Goal: Task Accomplishment & Management: Manage account settings

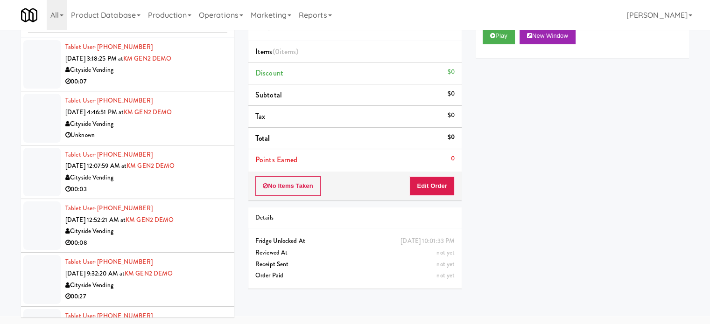
scroll to position [7568, 0]
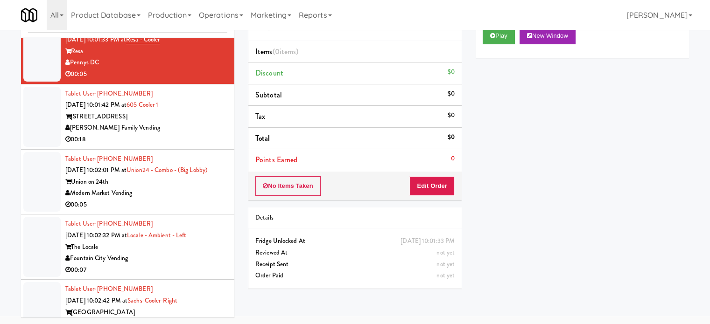
click at [659, 154] on div "Play New Window Primary Flag Clear Flag if unable to determine what was taken o…" at bounding box center [581, 196] width 213 height 350
click at [185, 123] on div "[STREET_ADDRESS]" at bounding box center [146, 117] width 162 height 12
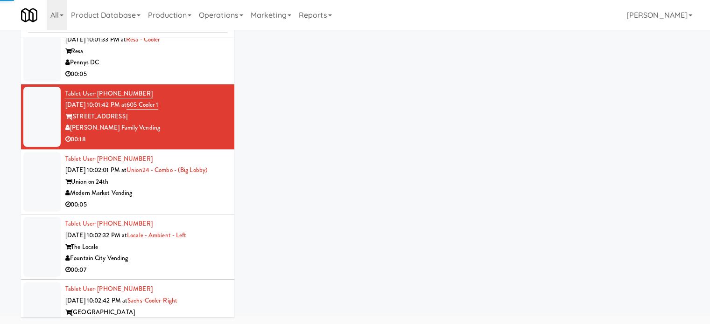
click at [177, 80] on div "00:05" at bounding box center [146, 75] width 162 height 12
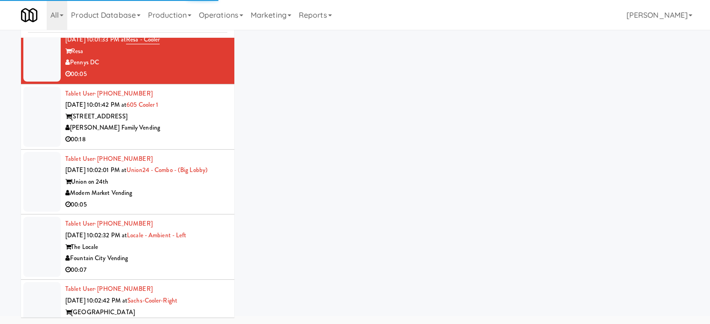
click at [205, 134] on div "[PERSON_NAME] Family Vending" at bounding box center [146, 128] width 162 height 12
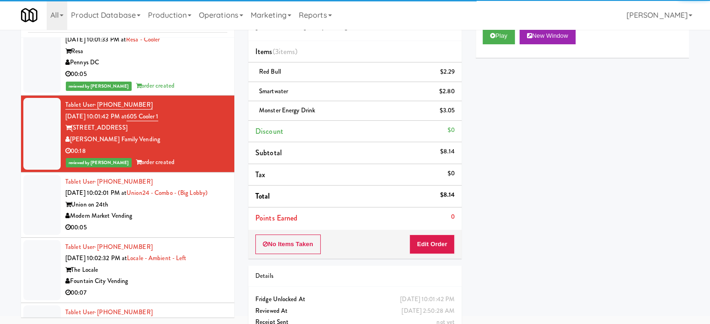
drag, startPoint x: 192, startPoint y: 249, endPoint x: 238, endPoint y: 210, distance: 60.3
click at [193, 211] on div "Union on 24th" at bounding box center [146, 205] width 162 height 12
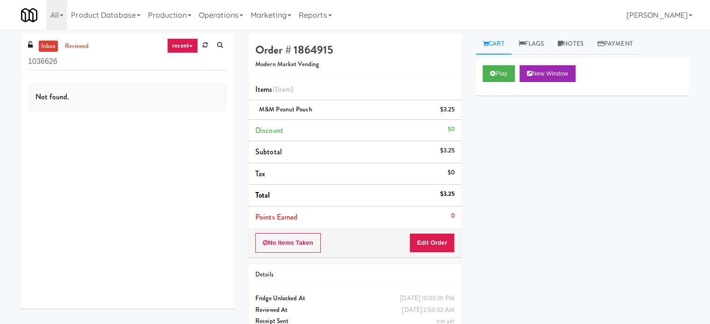
click at [190, 45] on link "recent" at bounding box center [182, 45] width 31 height 15
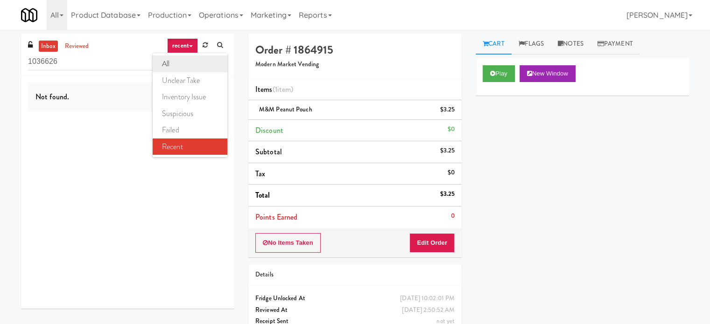
click at [175, 63] on link "all" at bounding box center [190, 64] width 75 height 17
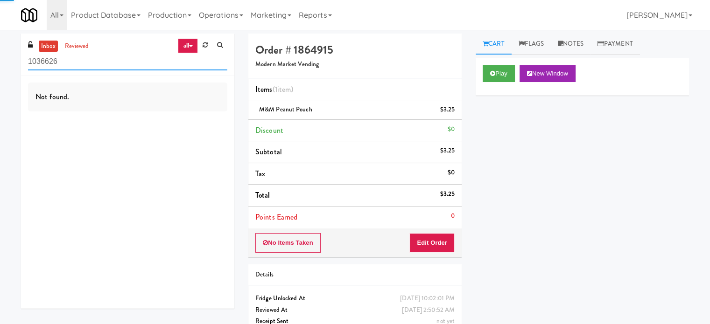
click at [66, 61] on input "1036626" at bounding box center [127, 61] width 199 height 17
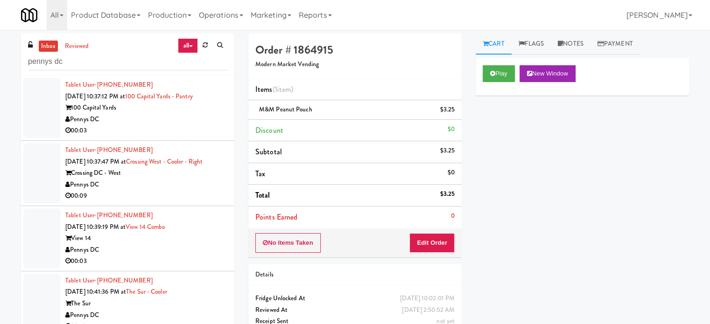
drag, startPoint x: 140, startPoint y: 122, endPoint x: 287, endPoint y: 119, distance: 147.5
click at [140, 122] on div "Pennys DC" at bounding box center [146, 120] width 162 height 12
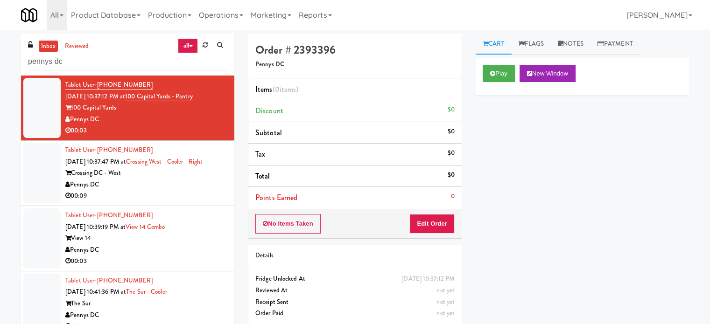
click at [196, 194] on div "00:09" at bounding box center [146, 196] width 162 height 12
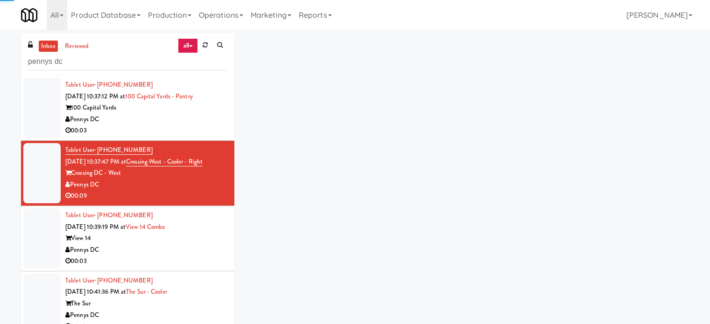
click at [195, 244] on div "Pennys DC" at bounding box center [146, 250] width 162 height 12
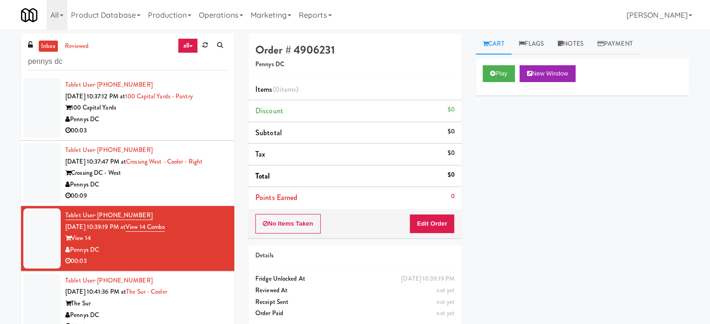
click at [177, 118] on div "Pennys DC" at bounding box center [146, 120] width 162 height 12
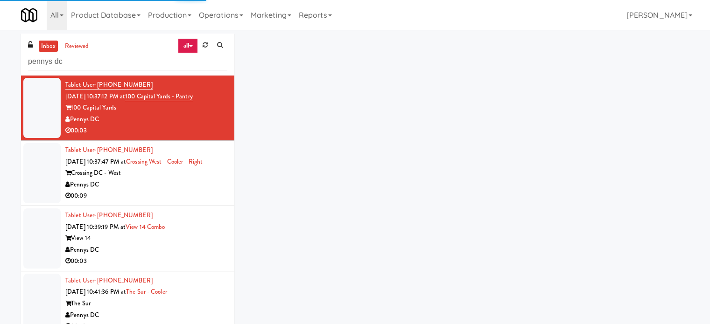
drag, startPoint x: 183, startPoint y: 190, endPoint x: 192, endPoint y: 156, distance: 35.3
click at [183, 192] on div "00:09" at bounding box center [146, 196] width 162 height 12
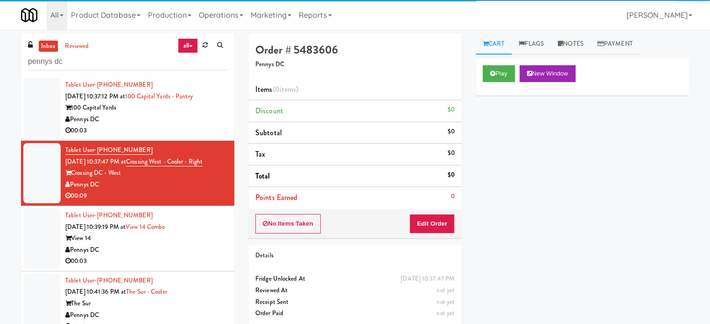
click at [154, 126] on div "00:03" at bounding box center [146, 131] width 162 height 12
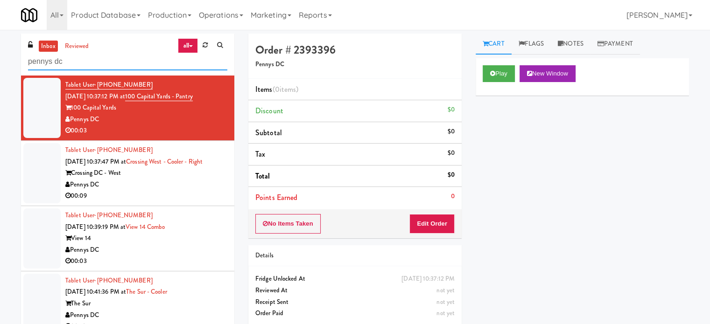
click at [87, 61] on input "pennys dc" at bounding box center [127, 61] width 199 height 17
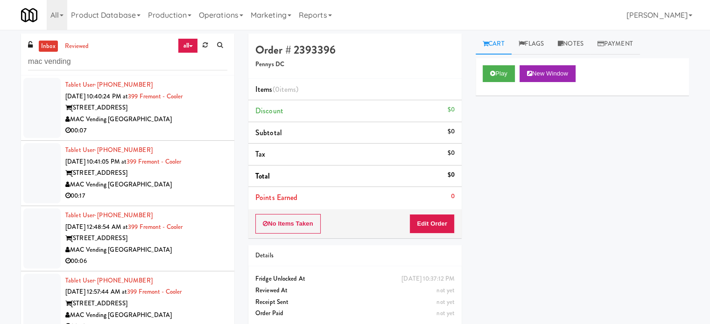
drag, startPoint x: 169, startPoint y: 122, endPoint x: 246, endPoint y: 123, distance: 77.0
click at [169, 122] on div "MAC Vending [GEOGRAPHIC_DATA]" at bounding box center [146, 120] width 162 height 12
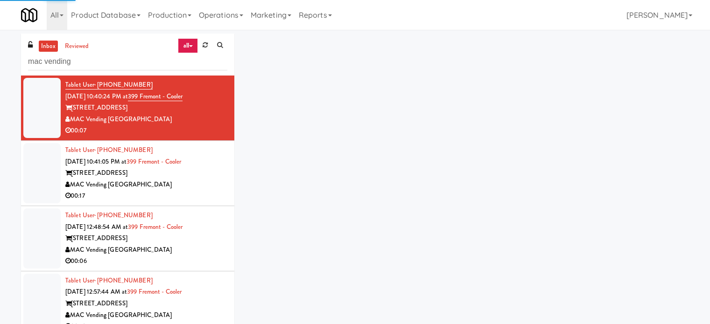
click at [205, 186] on div "MAC Vending [GEOGRAPHIC_DATA]" at bounding box center [146, 185] width 162 height 12
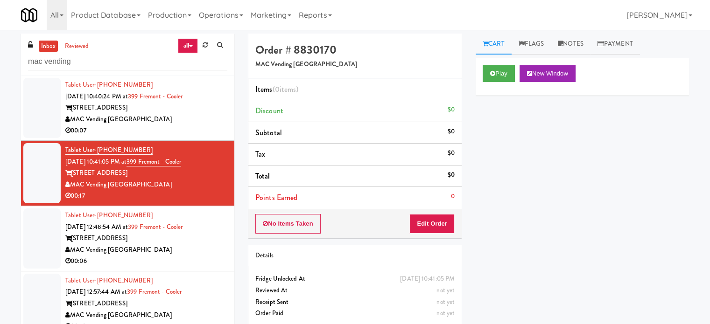
click at [193, 129] on div "00:07" at bounding box center [146, 131] width 162 height 12
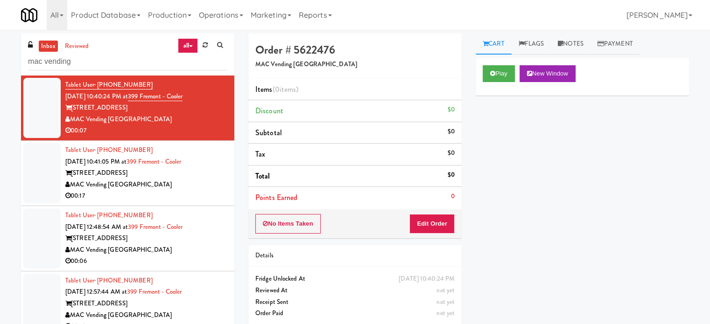
click at [177, 184] on div "MAC Vending [GEOGRAPHIC_DATA]" at bounding box center [146, 185] width 162 height 12
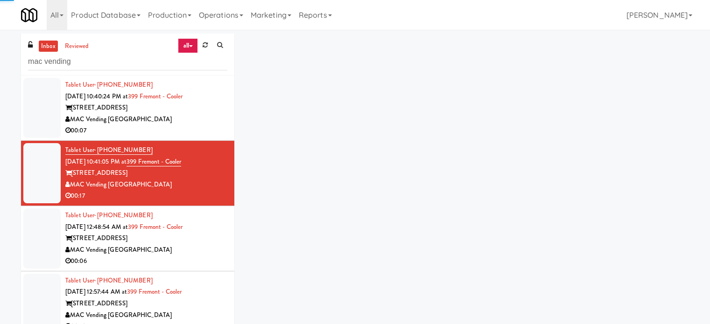
click at [183, 251] on div "MAC Vending [GEOGRAPHIC_DATA]" at bounding box center [146, 250] width 162 height 12
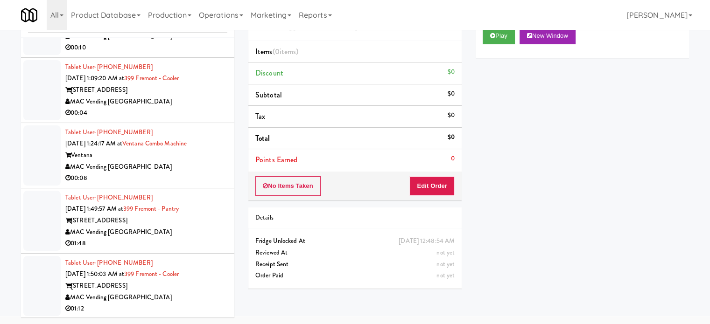
scroll to position [8, 0]
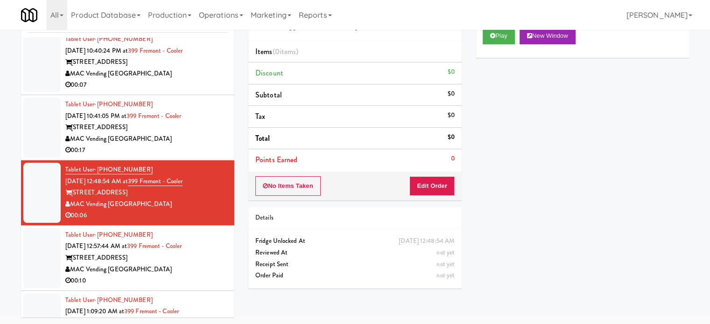
click at [192, 260] on div "399 Fremont Street" at bounding box center [146, 258] width 162 height 12
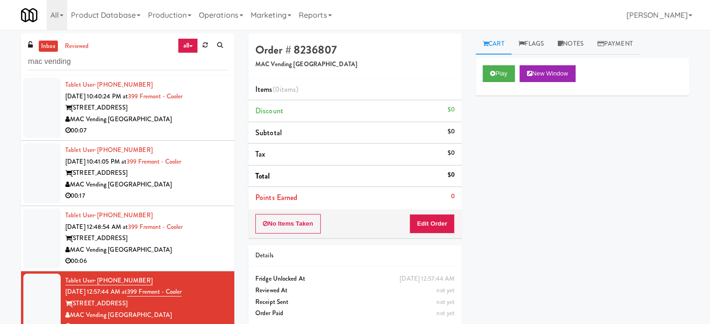
click at [209, 128] on div "00:07" at bounding box center [146, 131] width 162 height 12
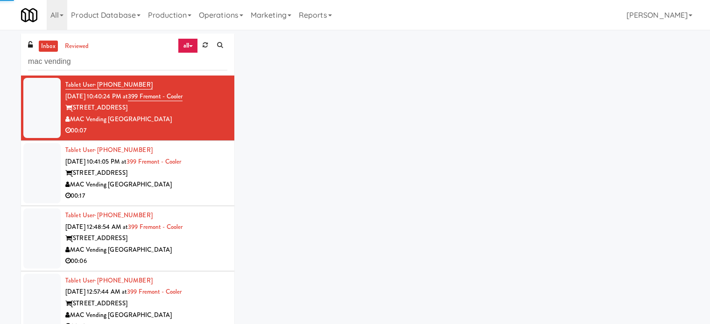
click at [210, 173] on div "399 Fremont Street" at bounding box center [146, 174] width 162 height 12
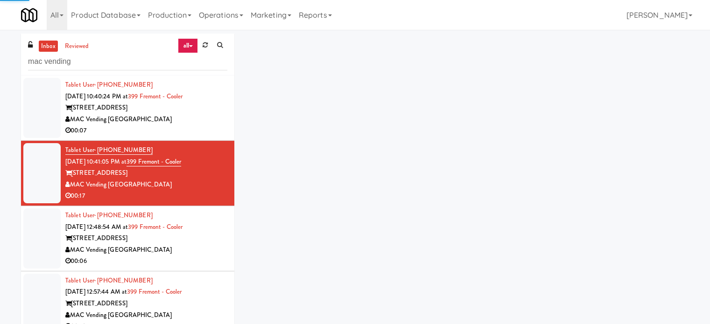
drag, startPoint x: 213, startPoint y: 250, endPoint x: 233, endPoint y: 210, distance: 44.7
click at [214, 250] on div "MAC Vending [GEOGRAPHIC_DATA]" at bounding box center [146, 250] width 162 height 12
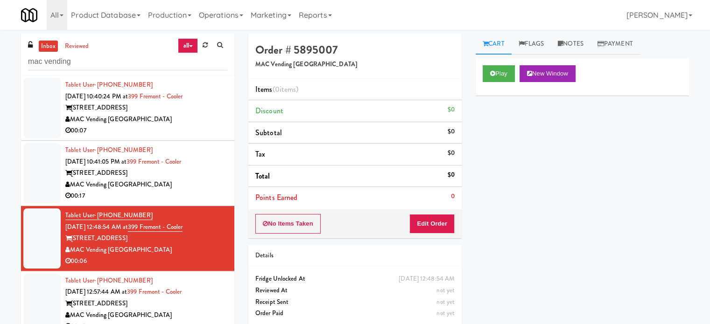
click at [207, 123] on div "MAC Vending [GEOGRAPHIC_DATA]" at bounding box center [146, 120] width 162 height 12
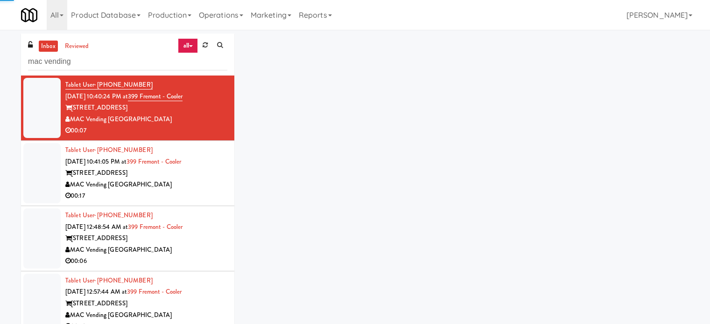
click at [213, 187] on div "MAC Vending [GEOGRAPHIC_DATA]" at bounding box center [146, 185] width 162 height 12
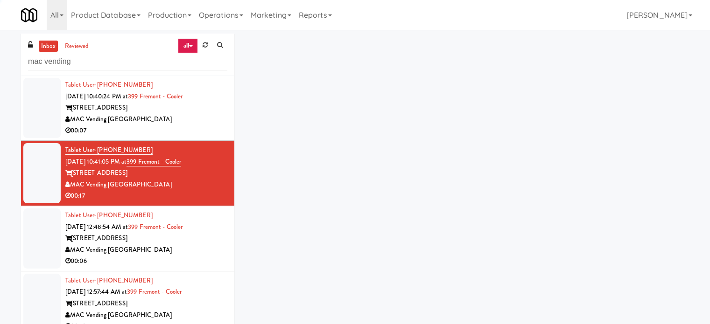
click at [215, 248] on div "MAC Vending [GEOGRAPHIC_DATA]" at bounding box center [146, 250] width 162 height 12
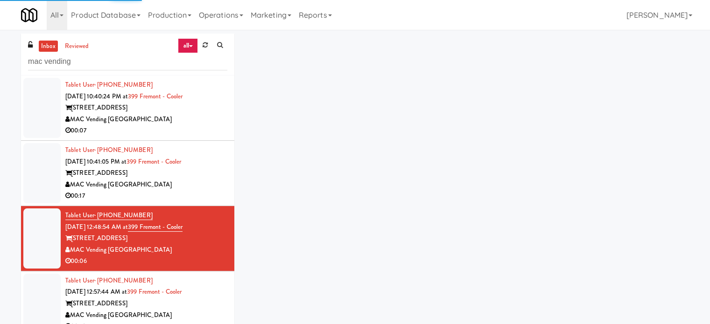
click at [216, 305] on div "399 Fremont Street" at bounding box center [146, 304] width 162 height 12
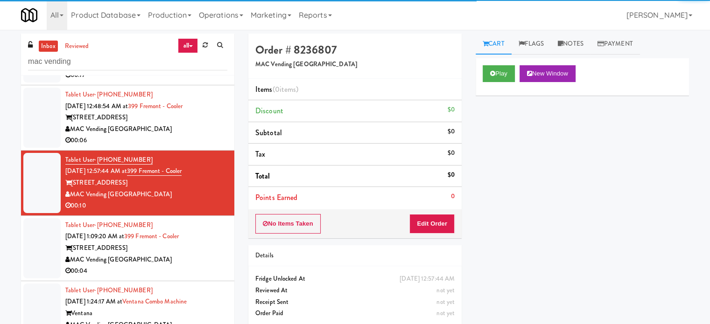
scroll to position [137, 0]
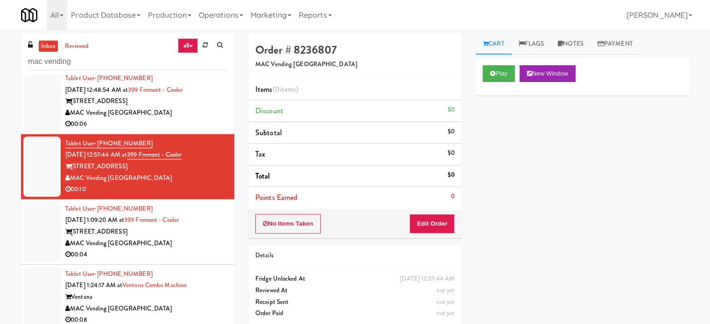
click at [220, 254] on div "00:04" at bounding box center [146, 255] width 162 height 12
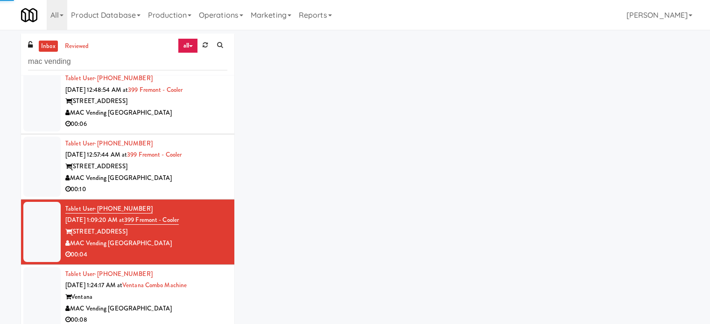
click at [216, 300] on div "Ventana" at bounding box center [146, 298] width 162 height 12
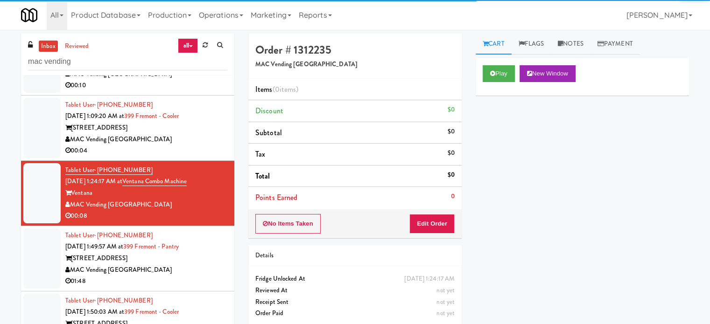
click at [214, 269] on div "MAC Vending [GEOGRAPHIC_DATA]" at bounding box center [146, 271] width 162 height 12
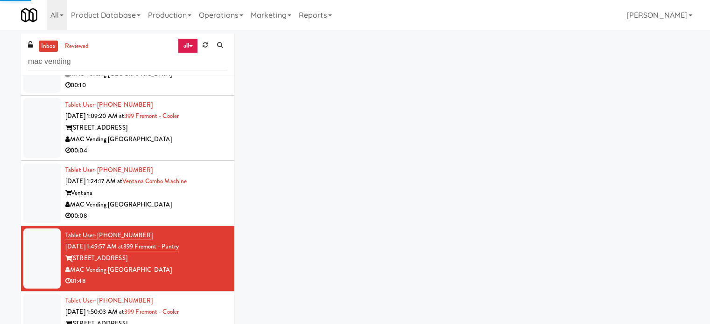
drag, startPoint x: 215, startPoint y: 319, endPoint x: 214, endPoint y: 286, distance: 32.7
click at [215, 319] on div "399 Fremont Street" at bounding box center [146, 324] width 162 height 12
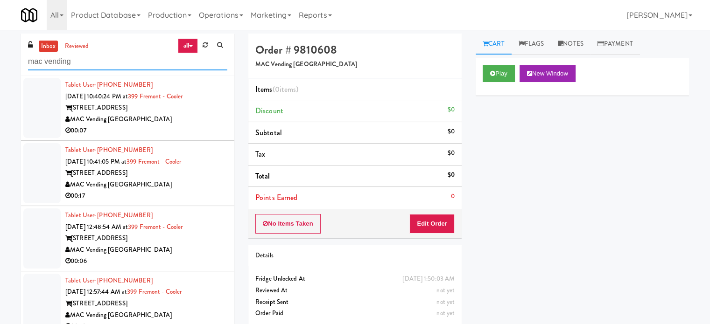
click at [97, 57] on input "mac vending" at bounding box center [127, 61] width 199 height 17
paste input "Family Markets Company LLC"
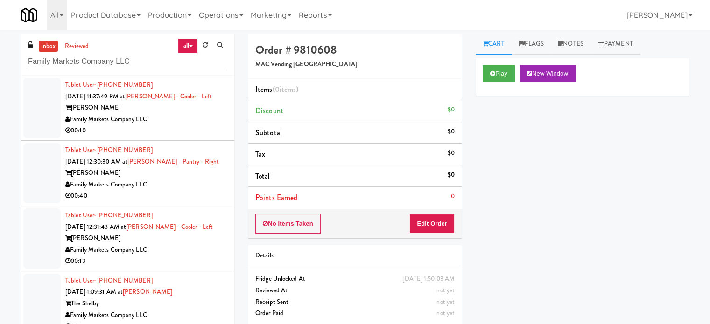
click at [196, 135] on div "00:10" at bounding box center [146, 131] width 162 height 12
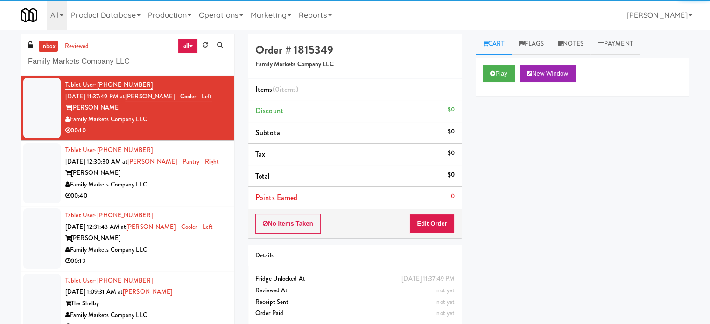
click at [202, 204] on li "Tablet User · (240) 882-0121 Sep 17, 2025 12:30:30 AM at Rigby - Pantry - Right…" at bounding box center [127, 173] width 213 height 65
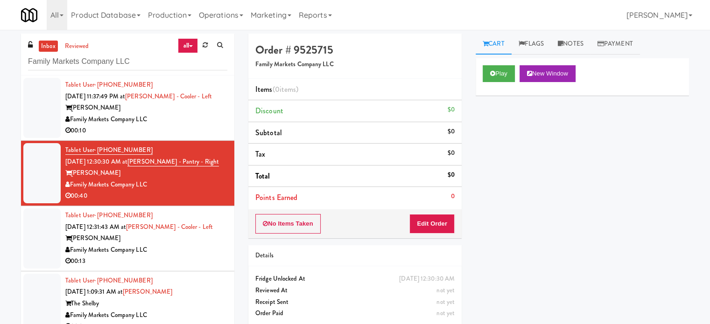
click at [203, 251] on div "Family Markets Company LLC" at bounding box center [146, 250] width 162 height 12
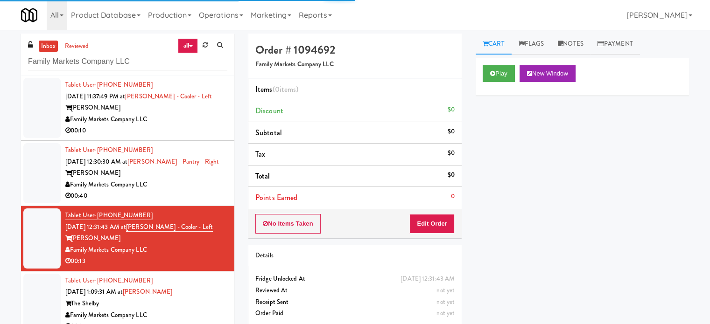
scroll to position [176, 0]
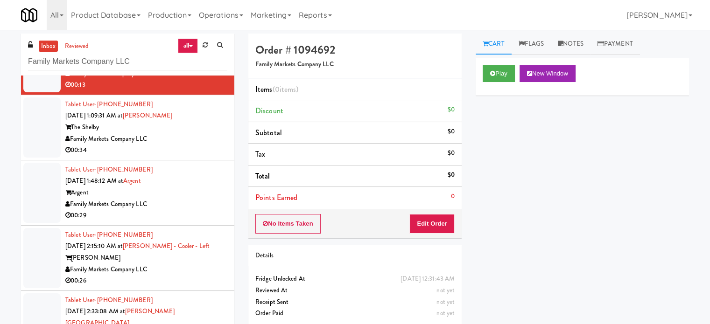
click at [201, 134] on div "Family Markets Company LLC" at bounding box center [146, 139] width 162 height 12
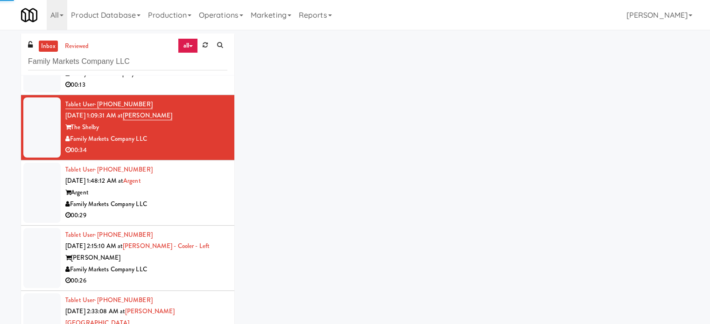
click at [200, 199] on div "Family Markets Company LLC" at bounding box center [146, 205] width 162 height 12
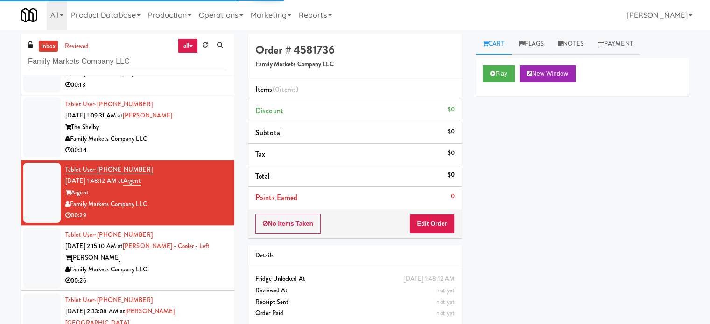
click at [199, 265] on div "Family Markets Company LLC" at bounding box center [146, 270] width 162 height 12
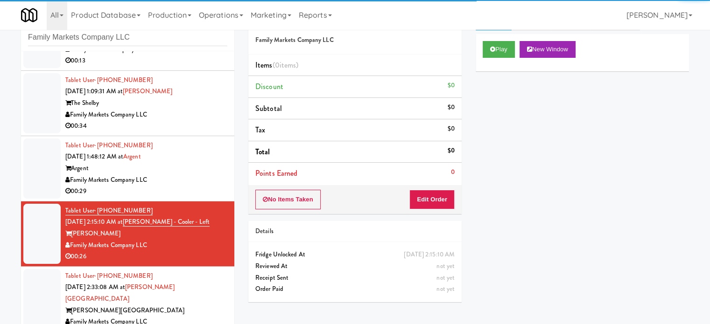
scroll to position [38, 0]
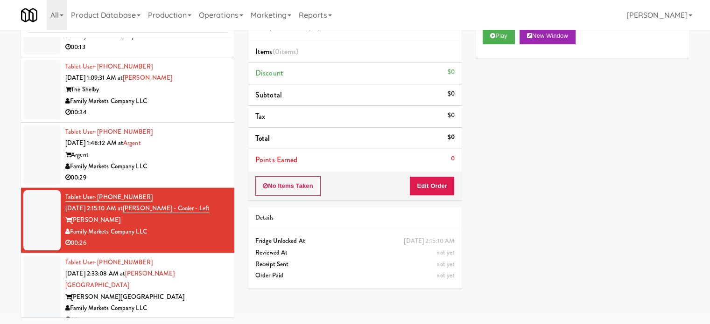
click at [209, 292] on div "Steward Tower" at bounding box center [146, 298] width 162 height 12
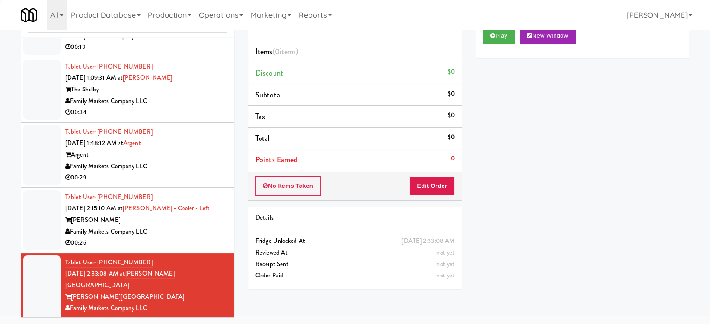
drag, startPoint x: 205, startPoint y: 221, endPoint x: 205, endPoint y: 213, distance: 7.9
click at [205, 220] on div "Rowan" at bounding box center [146, 221] width 162 height 12
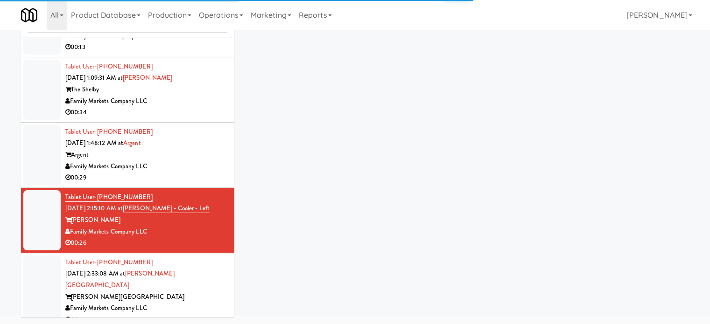
click at [202, 161] on div "Family Markets Company LLC" at bounding box center [146, 167] width 162 height 12
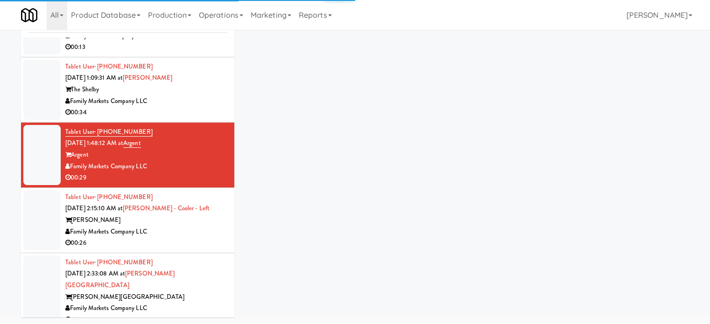
click at [194, 107] on div "00:34" at bounding box center [146, 113] width 162 height 12
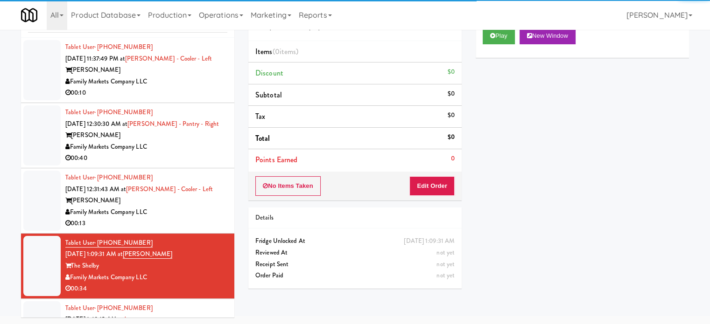
drag, startPoint x: 190, startPoint y: 149, endPoint x: 187, endPoint y: 102, distance: 47.3
click at [190, 149] on div "Family Markets Company LLC" at bounding box center [146, 147] width 162 height 12
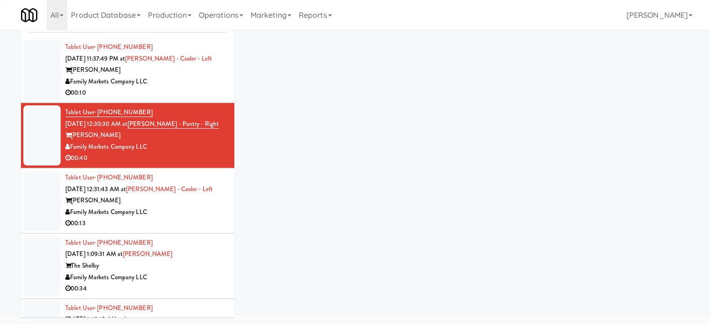
click at [185, 83] on div "Family Markets Company LLC" at bounding box center [146, 82] width 162 height 12
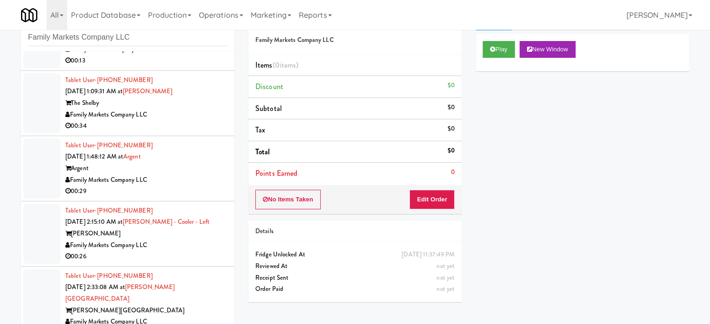
scroll to position [38, 0]
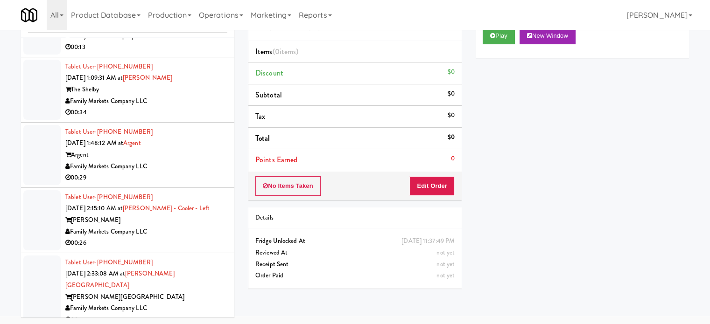
click at [245, 265] on div "Order # 1815349 Family Markets Company LLC Items (0 items ) Discount $0 Subtota…" at bounding box center [354, 146] width 227 height 300
click at [208, 271] on div "Tablet User · (443) 679-7595 Sep 17, 2025 2:33:08 AM at Steward Tower Steward T…" at bounding box center [146, 291] width 162 height 69
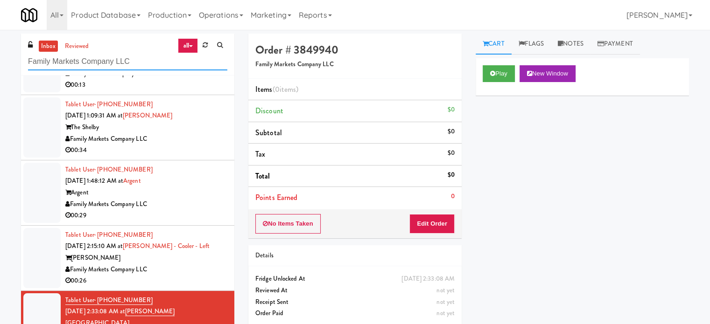
click at [142, 68] on input "Family Markets Company LLC" at bounding box center [127, 61] width 199 height 17
click at [144, 66] on input "Family Markets Company LLC" at bounding box center [127, 61] width 199 height 17
drag, startPoint x: 144, startPoint y: 66, endPoint x: 157, endPoint y: 57, distance: 16.4
click at [147, 63] on input "Family Markets Company LLC" at bounding box center [127, 61] width 199 height 17
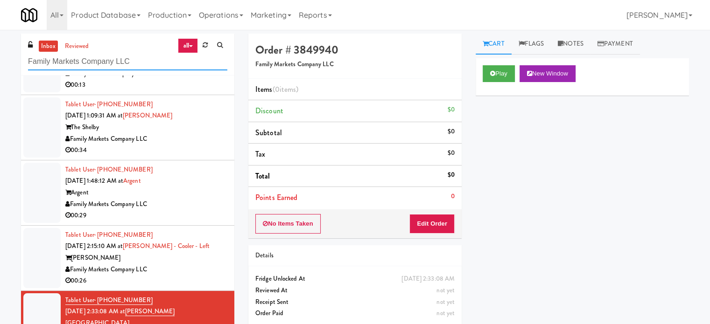
click at [158, 57] on input "Family Markets Company LLC" at bounding box center [127, 61] width 199 height 17
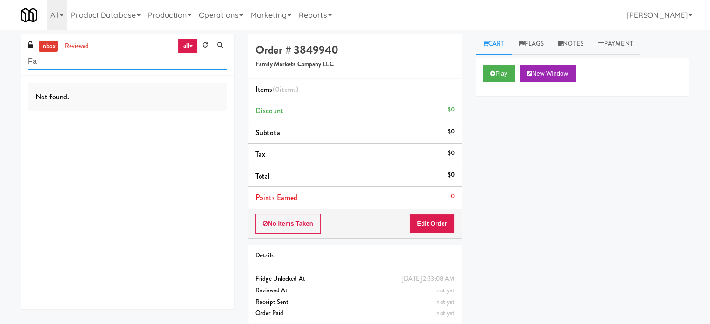
type input "F"
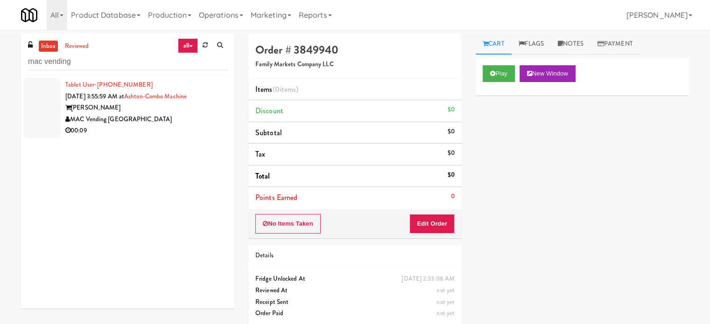
click at [196, 114] on div "MAC Vending [GEOGRAPHIC_DATA]" at bounding box center [146, 120] width 162 height 12
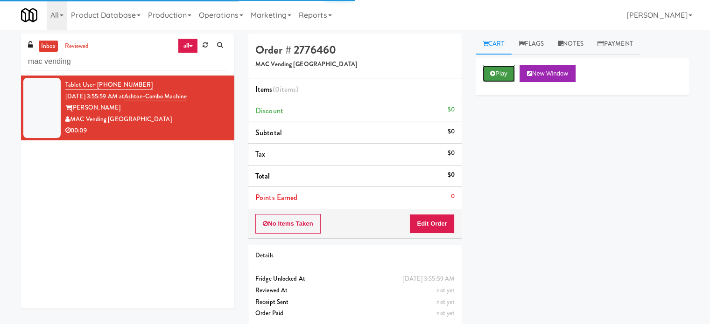
click at [500, 75] on button "Play" at bounding box center [498, 73] width 32 height 17
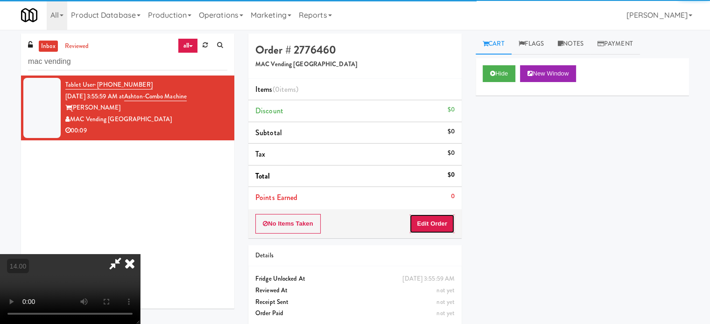
click at [448, 228] on button "Edit Order" at bounding box center [431, 224] width 45 height 20
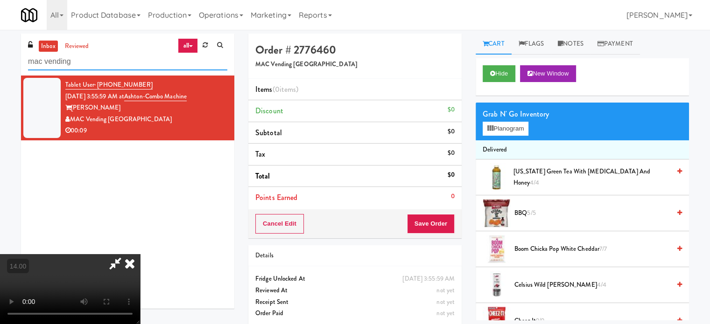
click at [131, 57] on input "mac vending" at bounding box center [127, 61] width 199 height 17
paste input "[PERSON_NAME] Vending"
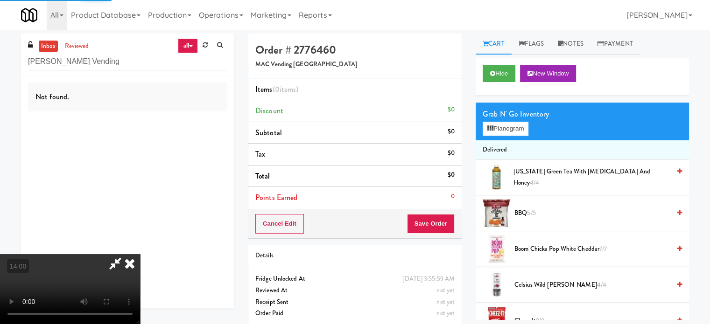
click at [140, 254] on icon at bounding box center [129, 263] width 21 height 19
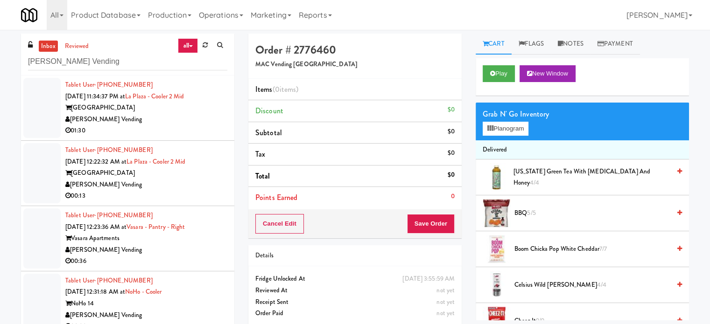
click at [182, 121] on div "[PERSON_NAME] Vending" at bounding box center [146, 120] width 162 height 12
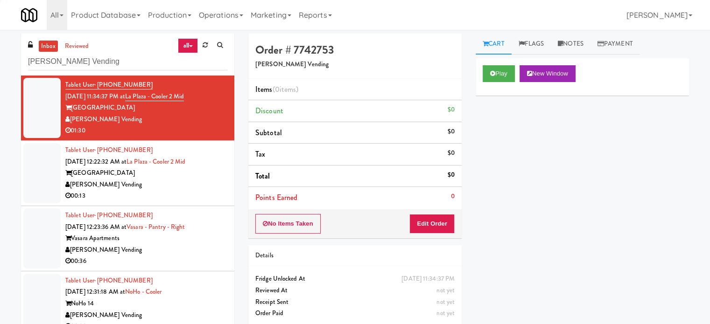
click at [181, 189] on div "[PERSON_NAME] Vending" at bounding box center [146, 185] width 162 height 12
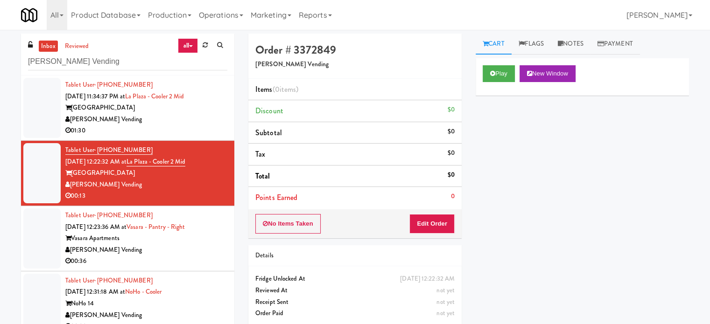
click at [188, 250] on div "[PERSON_NAME] Vending" at bounding box center [146, 250] width 162 height 12
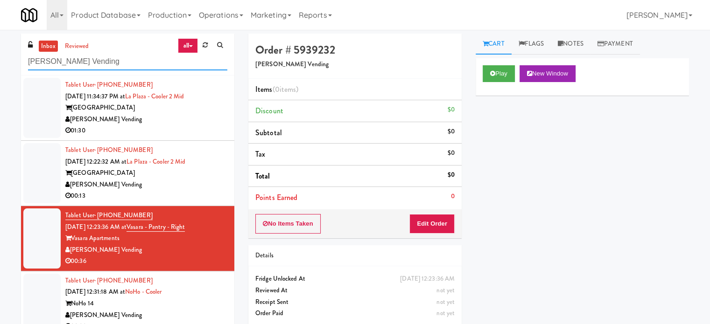
click at [103, 62] on input "[PERSON_NAME] Vending" at bounding box center [127, 61] width 199 height 17
paste input "Modern Famil"
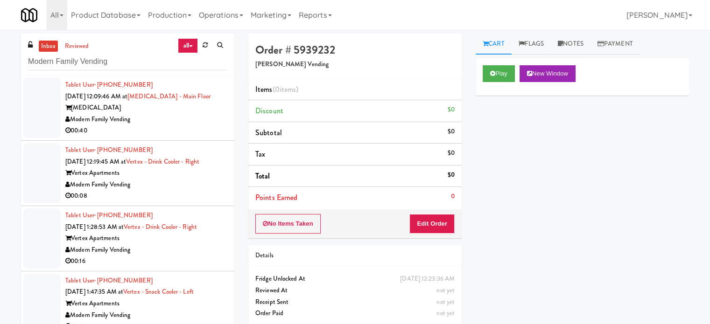
click at [182, 131] on div "00:40" at bounding box center [146, 131] width 162 height 12
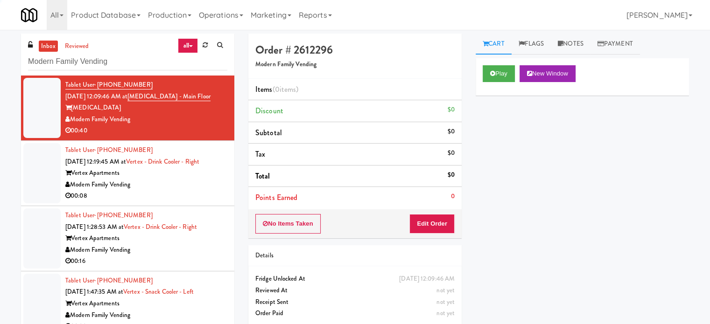
click at [179, 191] on div "00:08" at bounding box center [146, 196] width 162 height 12
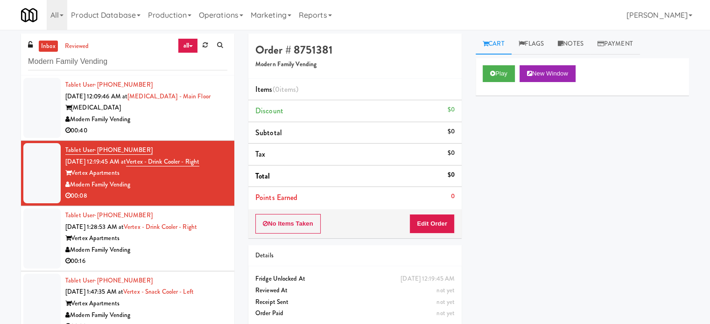
click at [201, 127] on div "00:40" at bounding box center [146, 131] width 162 height 12
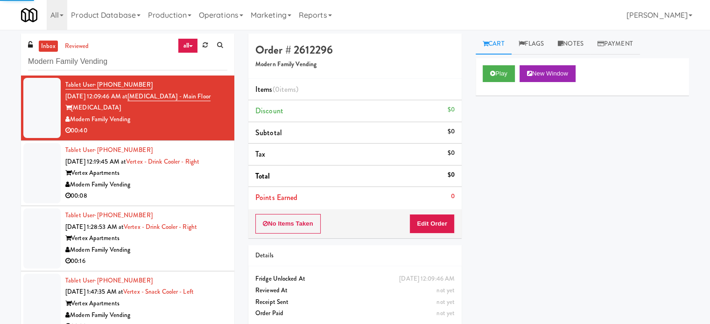
click at [186, 195] on div "00:08" at bounding box center [146, 196] width 162 height 12
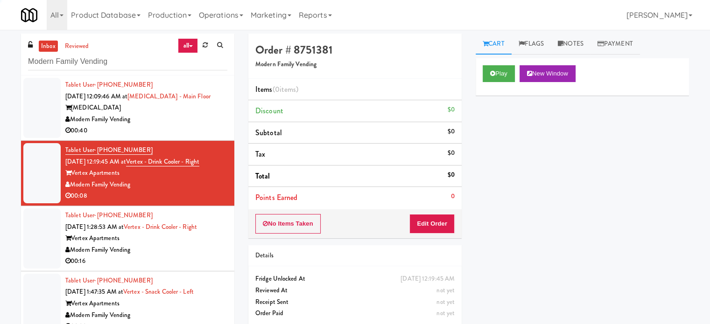
click at [178, 250] on div "Modern Family Vending" at bounding box center [146, 250] width 162 height 12
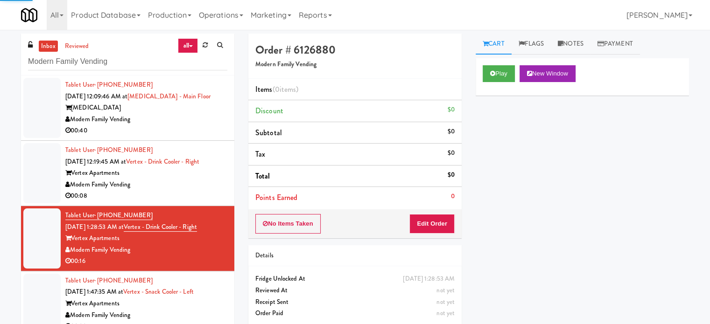
click at [191, 123] on div "Modern Family Vending" at bounding box center [146, 120] width 162 height 12
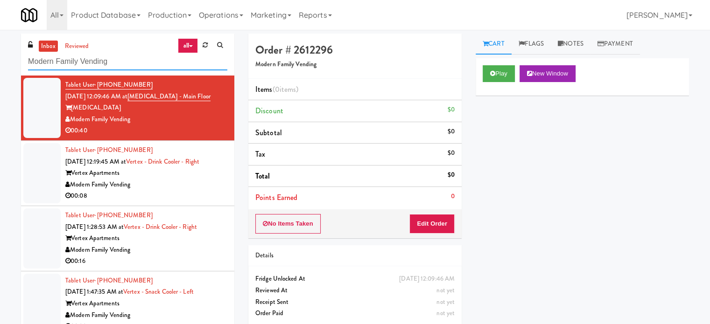
drag, startPoint x: 121, startPoint y: 63, endPoint x: 26, endPoint y: 62, distance: 95.2
click at [26, 62] on div "inbox reviewed all all unclear take inventory issue suspicious failed recent Mo…" at bounding box center [127, 55] width 213 height 42
click at [147, 63] on input "Modern Family Vending" at bounding box center [127, 61] width 199 height 17
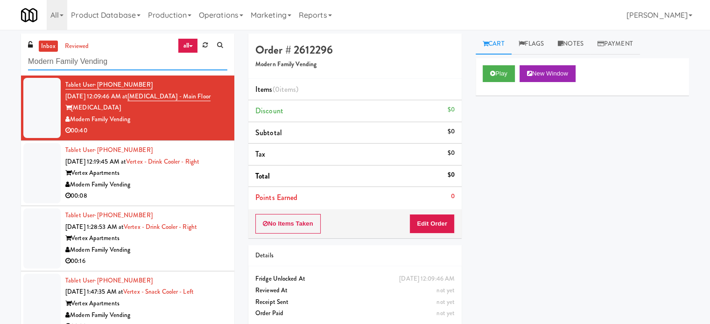
paste input "Vend [US_STATE]"
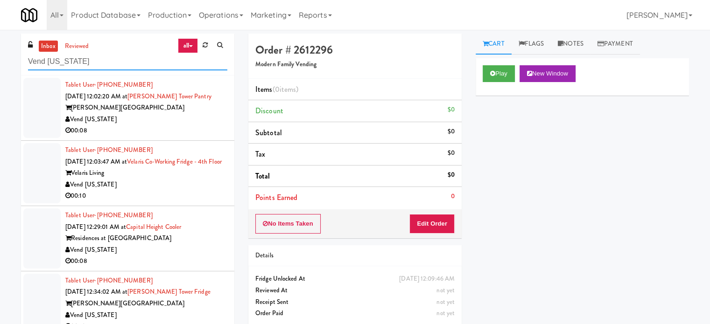
type input "Vend [US_STATE]"
click at [202, 115] on div "Vend [US_STATE]" at bounding box center [146, 120] width 162 height 12
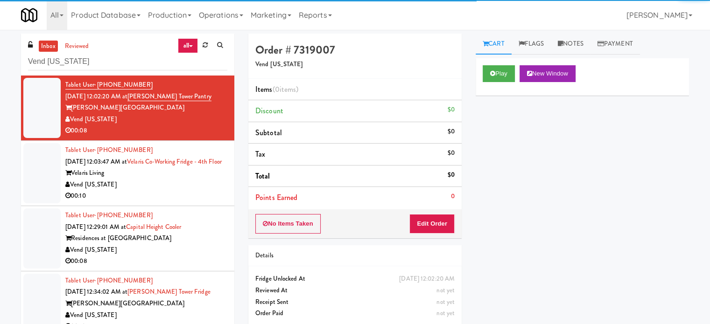
click at [194, 191] on div "Vend [US_STATE]" at bounding box center [146, 185] width 162 height 12
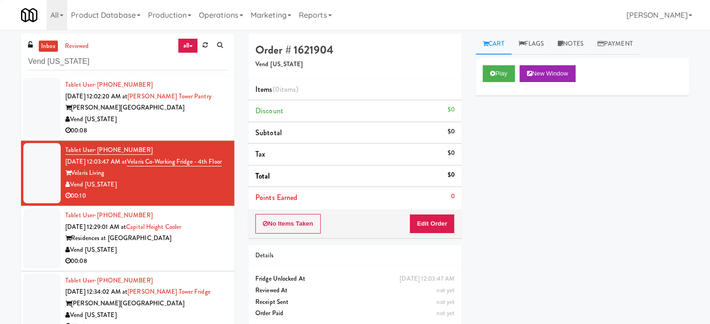
click at [209, 255] on div "Vend [US_STATE]" at bounding box center [146, 250] width 162 height 12
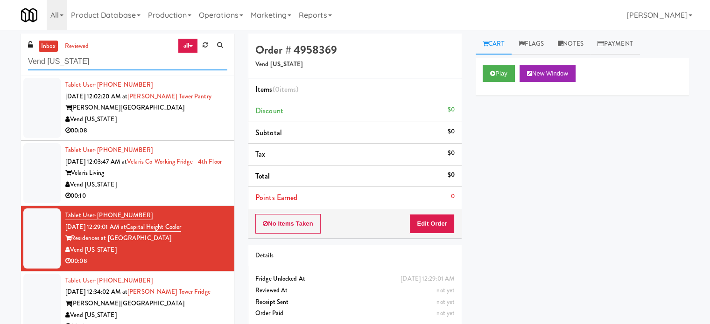
drag, startPoint x: 94, startPoint y: 64, endPoint x: 26, endPoint y: 55, distance: 68.8
click at [24, 61] on div "inbox reviewed all all unclear take inventory issue suspicious failed recent Ve…" at bounding box center [127, 55] width 213 height 42
click at [196, 118] on div "Vend [US_STATE]" at bounding box center [146, 120] width 162 height 12
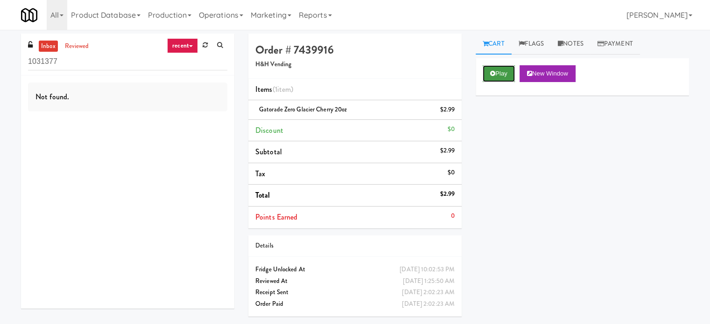
click at [493, 76] on button "Play" at bounding box center [498, 73] width 32 height 17
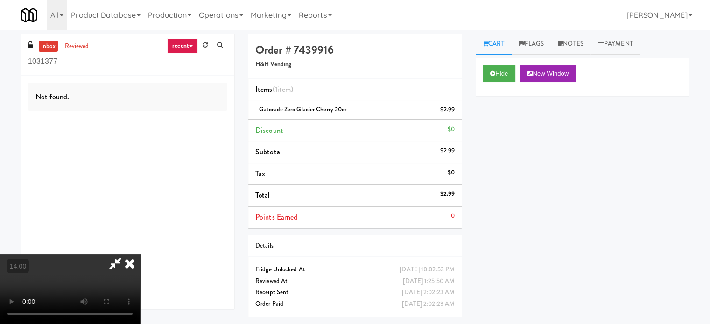
click at [182, 46] on link "recent" at bounding box center [182, 45] width 31 height 15
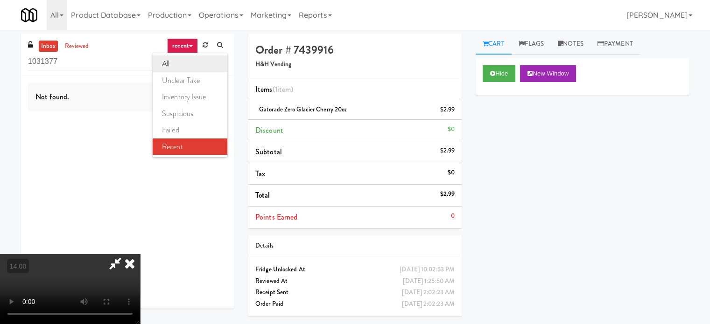
click at [179, 63] on link "all" at bounding box center [190, 64] width 75 height 17
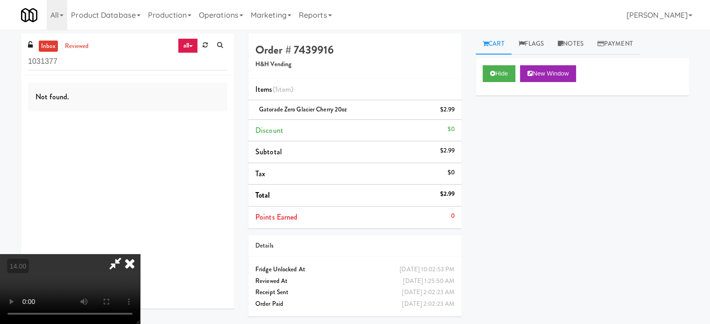
drag, startPoint x: 77, startPoint y: 45, endPoint x: 112, endPoint y: 42, distance: 34.6
click at [78, 45] on link "reviewed" at bounding box center [77, 47] width 29 height 12
click at [79, 49] on link "reviewed" at bounding box center [77, 47] width 29 height 12
click at [140, 254] on icon at bounding box center [129, 263] width 21 height 19
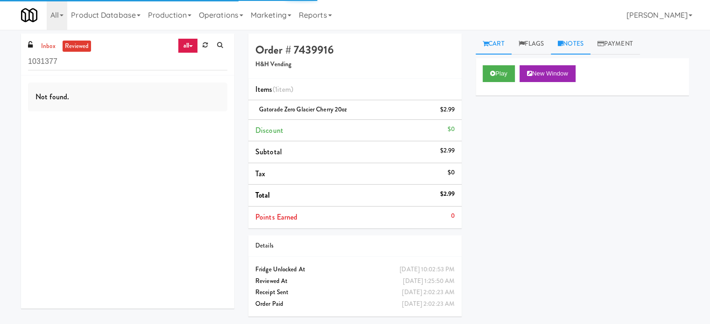
click at [579, 43] on link "Notes" at bounding box center [571, 44] width 40 height 21
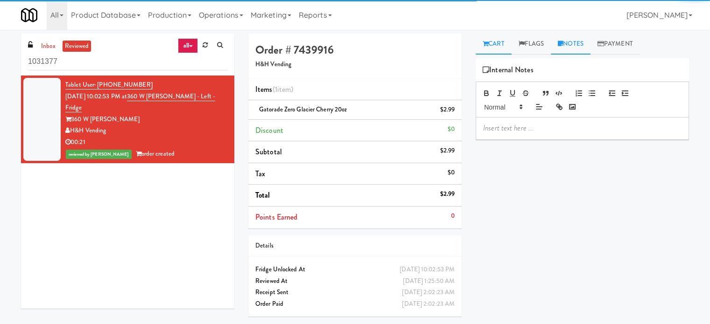
click at [503, 43] on link "Cart" at bounding box center [493, 44] width 36 height 21
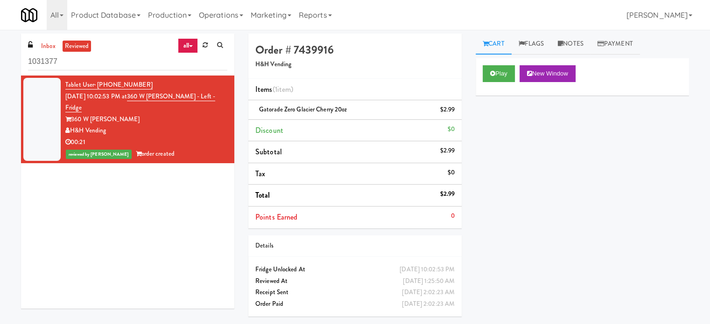
click at [548, 112] on div "Play New Window Primary Flag Clear Flag if unable to determine what was taken o…" at bounding box center [581, 233] width 213 height 350
drag, startPoint x: 153, startPoint y: 60, endPoint x: 190, endPoint y: 10, distance: 62.2
click at [154, 58] on input "1031377" at bounding box center [127, 61] width 199 height 17
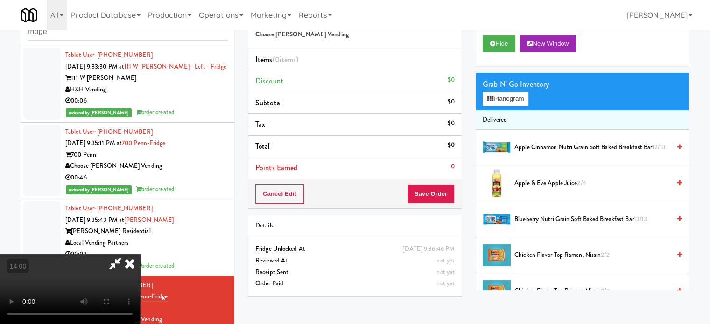
scroll to position [198, 0]
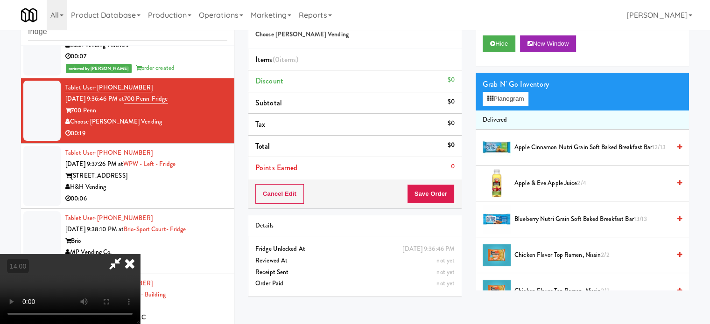
click at [140, 254] on icon at bounding box center [129, 263] width 21 height 19
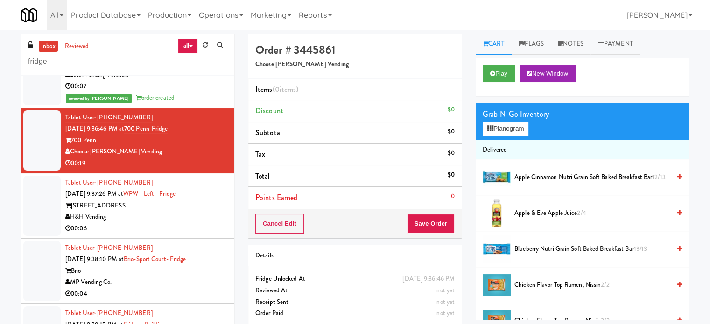
scroll to position [0, 0]
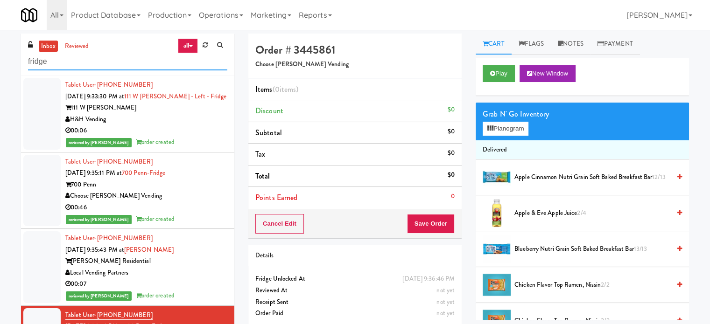
click at [94, 67] on input "fridge" at bounding box center [127, 61] width 199 height 17
drag, startPoint x: 94, startPoint y: 67, endPoint x: 90, endPoint y: 65, distance: 5.0
click at [94, 67] on input "fridge" at bounding box center [127, 61] width 199 height 17
paste input "Mountain High Markets LLC"
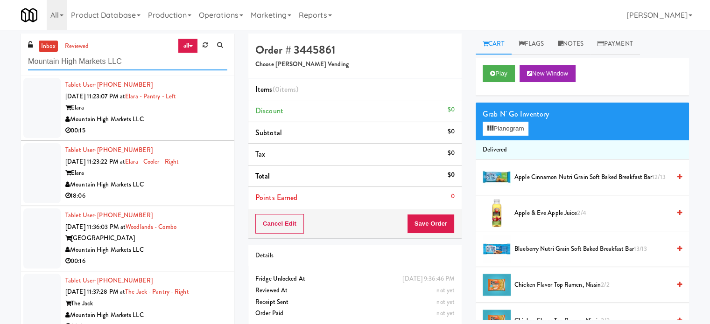
type input "Mountain High Markets LLC"
click at [200, 112] on div "Elara" at bounding box center [146, 108] width 162 height 12
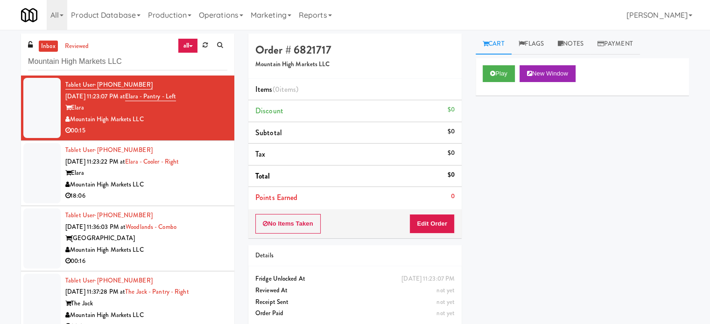
click at [203, 127] on div "00:15" at bounding box center [146, 131] width 162 height 12
drag, startPoint x: 195, startPoint y: 188, endPoint x: 200, endPoint y: 181, distance: 8.2
click at [195, 188] on div "Mountain High Markets LLC" at bounding box center [146, 185] width 162 height 12
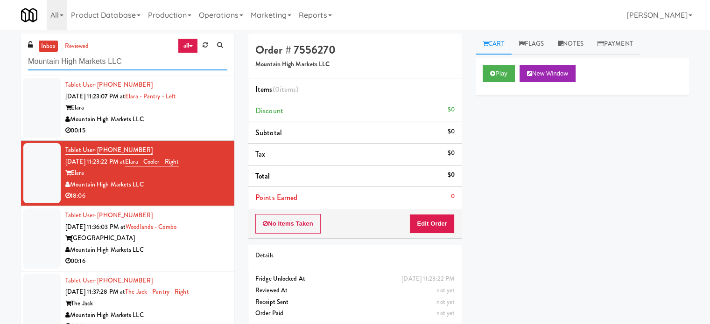
click at [140, 63] on input "Mountain High Markets LLC" at bounding box center [127, 61] width 199 height 17
click at [115, 61] on input "Mountain High Markets LLC" at bounding box center [127, 61] width 199 height 17
click at [115, 60] on input "Mountain High Markets LLC" at bounding box center [127, 61] width 199 height 17
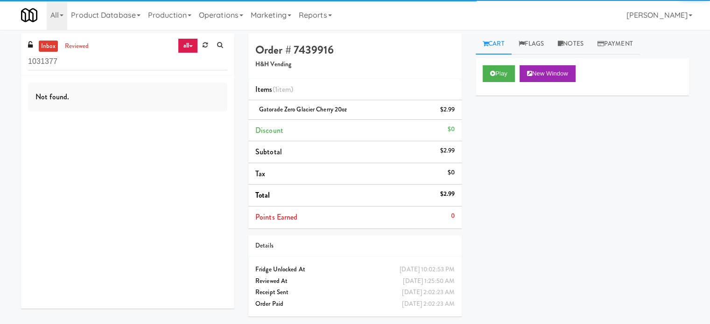
click at [191, 44] on link "all" at bounding box center [188, 45] width 20 height 15
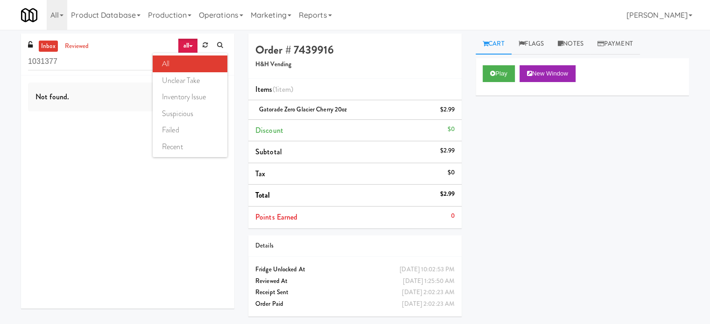
click at [188, 62] on link "all" at bounding box center [190, 64] width 75 height 17
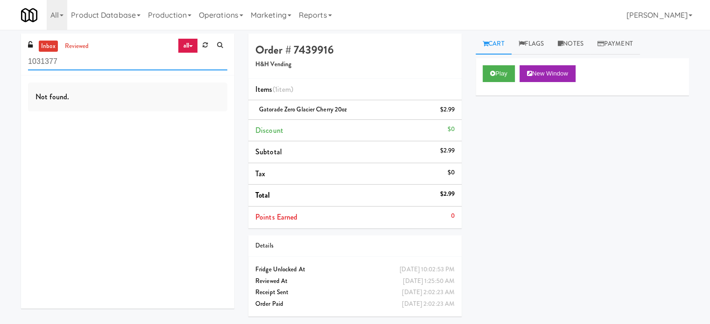
click at [123, 64] on input "1031377" at bounding box center [127, 61] width 199 height 17
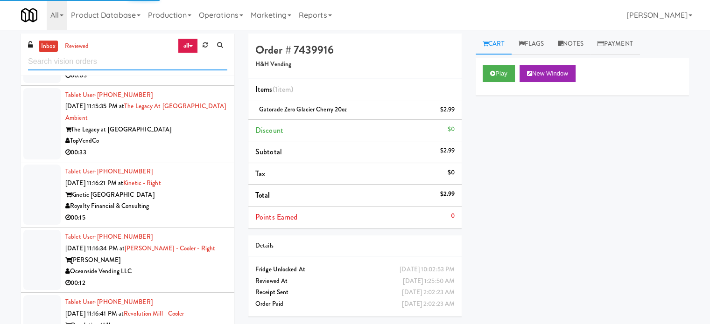
scroll to position [1740, 0]
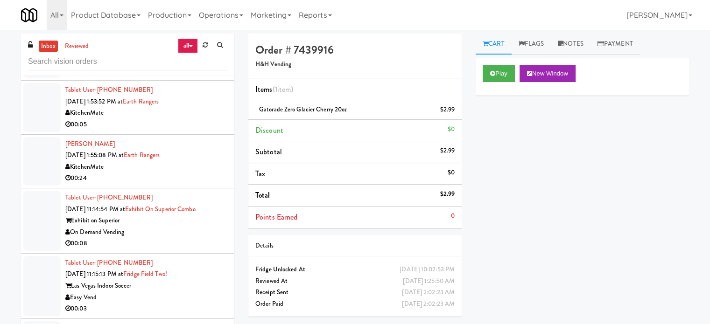
drag, startPoint x: 182, startPoint y: 242, endPoint x: 200, endPoint y: 219, distance: 29.0
click at [182, 242] on div "00:08" at bounding box center [146, 244] width 162 height 12
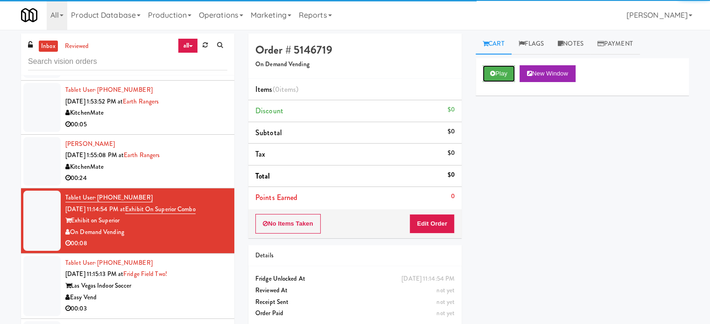
click at [501, 72] on button "Play" at bounding box center [498, 73] width 32 height 17
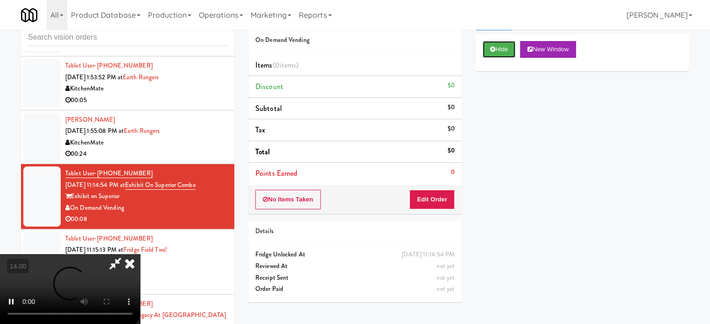
scroll to position [38, 0]
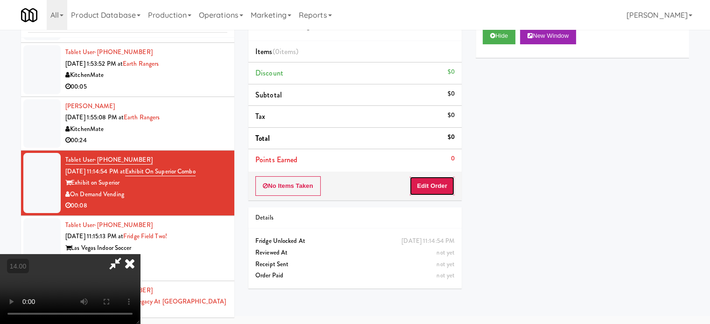
click at [426, 187] on button "Edit Order" at bounding box center [431, 186] width 45 height 20
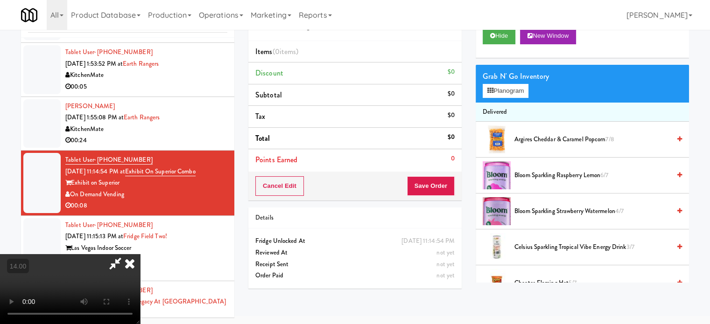
click at [140, 254] on video at bounding box center [70, 289] width 140 height 70
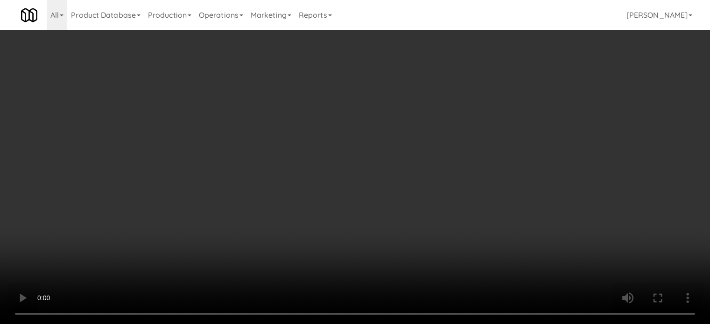
click at [290, 206] on video at bounding box center [355, 162] width 710 height 324
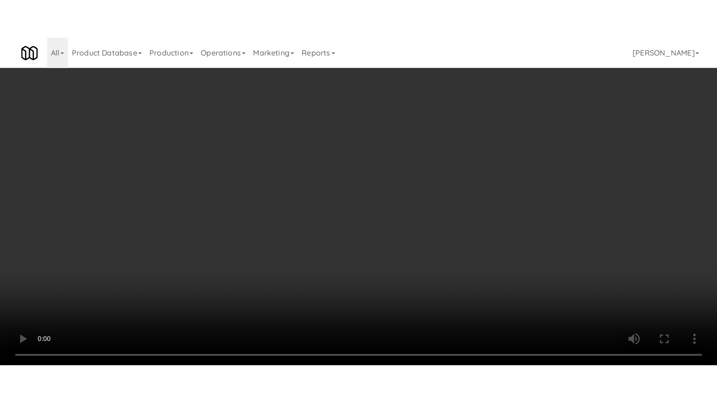
scroll to position [30, 0]
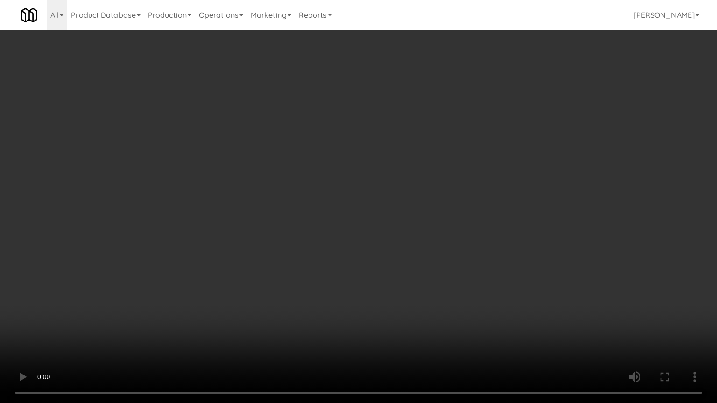
click at [284, 209] on video at bounding box center [358, 201] width 717 height 403
click at [320, 227] on video at bounding box center [358, 201] width 717 height 403
click at [302, 233] on video at bounding box center [358, 201] width 717 height 403
click at [345, 236] on video at bounding box center [358, 201] width 717 height 403
click at [331, 230] on video at bounding box center [358, 201] width 717 height 403
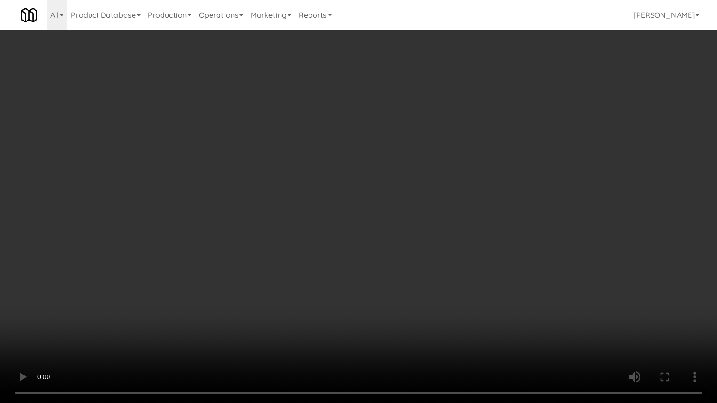
click at [371, 233] on video at bounding box center [358, 201] width 717 height 403
click at [367, 233] on video at bounding box center [358, 201] width 717 height 403
click at [401, 241] on video at bounding box center [358, 201] width 717 height 403
drag, startPoint x: 372, startPoint y: 236, endPoint x: 387, endPoint y: 211, distance: 28.9
click at [373, 236] on video at bounding box center [358, 201] width 717 height 403
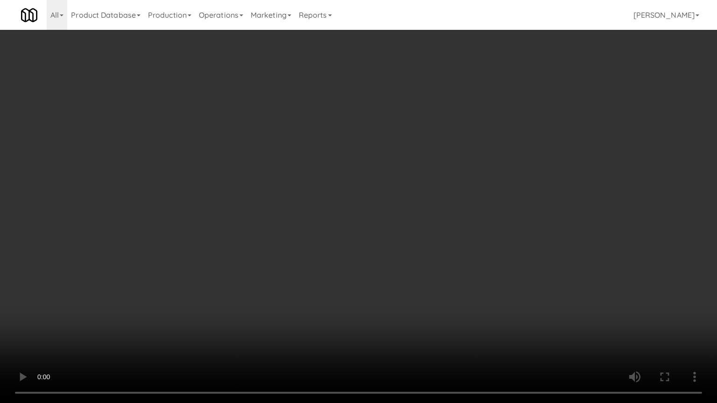
click at [374, 214] on video at bounding box center [358, 201] width 717 height 403
drag, startPoint x: 375, startPoint y: 213, endPoint x: 527, endPoint y: 80, distance: 202.7
click at [394, 203] on video at bounding box center [358, 201] width 717 height 403
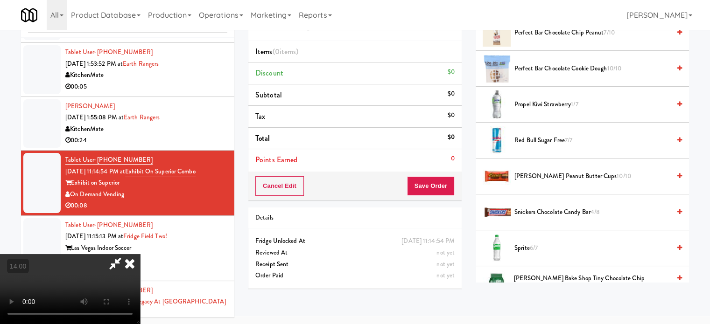
scroll to position [1129, 0]
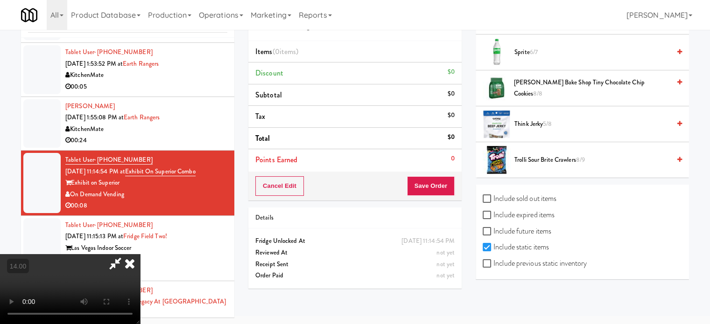
drag, startPoint x: 536, startPoint y: 159, endPoint x: 519, endPoint y: 147, distance: 20.8
click at [538, 162] on li "Trolli Sour Brite Crawlers 8/9" at bounding box center [581, 159] width 213 height 35
click at [541, 158] on span "Trolli Sour Brite Crawlers 8/9" at bounding box center [592, 160] width 156 height 12
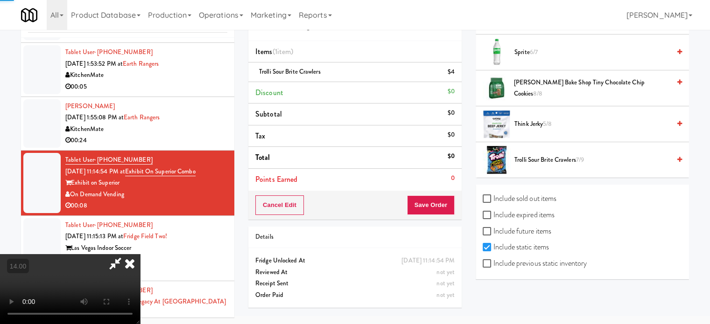
click at [140, 254] on video at bounding box center [70, 289] width 140 height 70
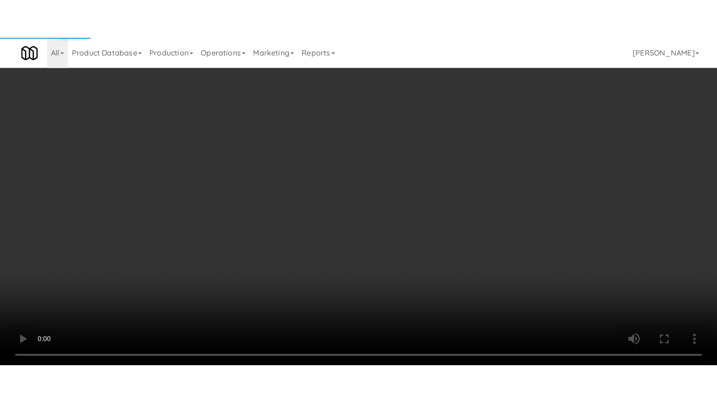
scroll to position [1050, 0]
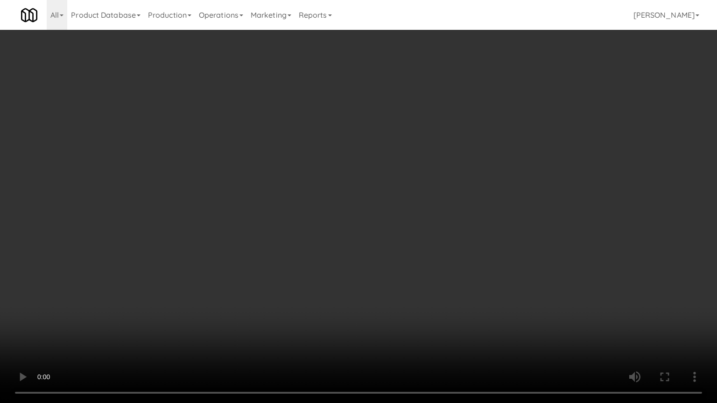
click at [318, 188] on video at bounding box center [358, 201] width 717 height 403
click at [321, 183] on video at bounding box center [358, 201] width 717 height 403
click at [315, 188] on video at bounding box center [358, 201] width 717 height 403
click at [327, 196] on video at bounding box center [358, 201] width 717 height 403
click at [353, 203] on video at bounding box center [358, 201] width 717 height 403
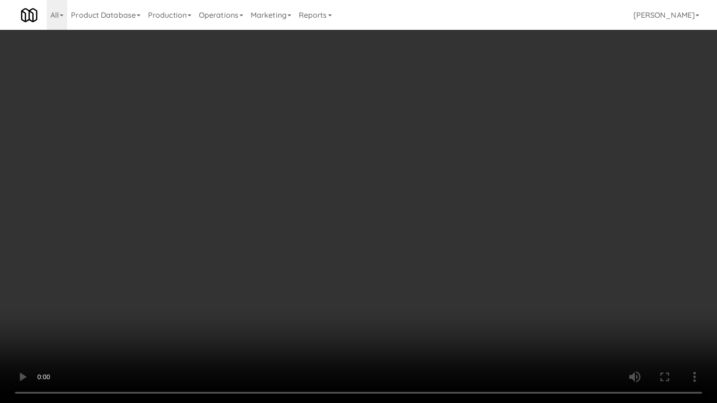
click at [348, 205] on video at bounding box center [358, 201] width 717 height 403
click at [334, 207] on video at bounding box center [358, 201] width 717 height 403
drag, startPoint x: 340, startPoint y: 206, endPoint x: 353, endPoint y: 201, distance: 14.2
click at [344, 205] on video at bounding box center [358, 201] width 717 height 403
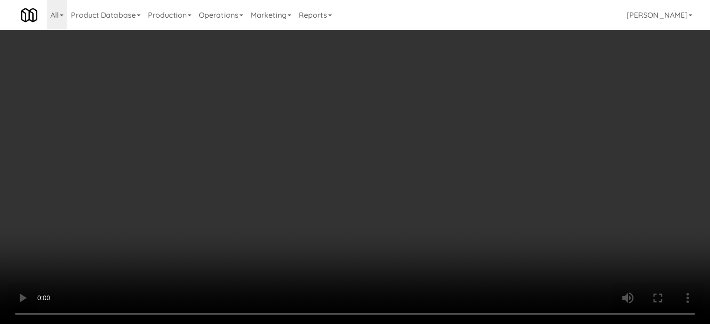
scroll to position [0, 0]
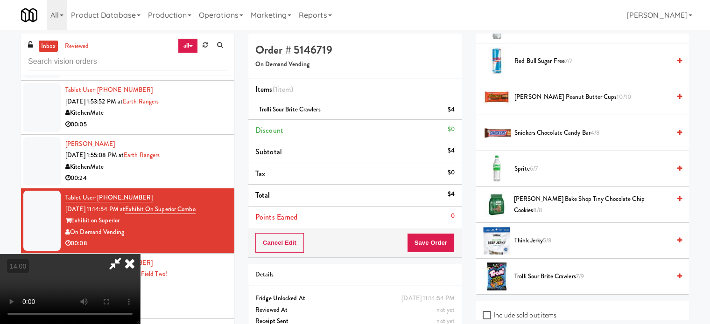
click at [140, 254] on icon at bounding box center [129, 263] width 21 height 19
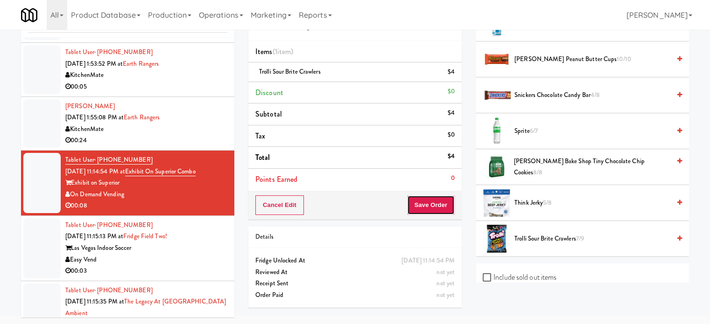
click at [438, 203] on button "Save Order" at bounding box center [431, 205] width 48 height 20
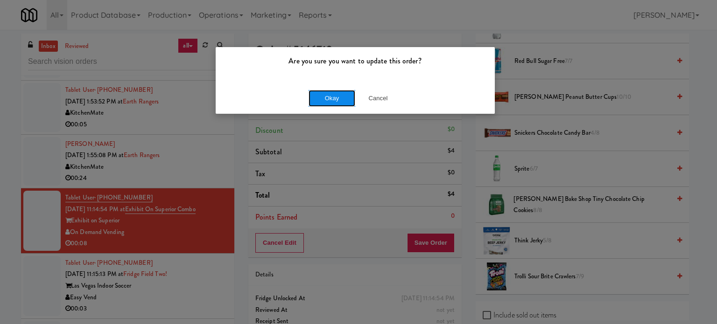
click at [322, 96] on button "Okay" at bounding box center [331, 98] width 47 height 17
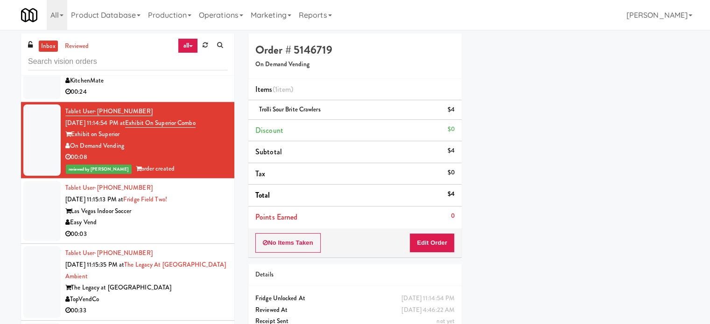
scroll to position [1911, 0]
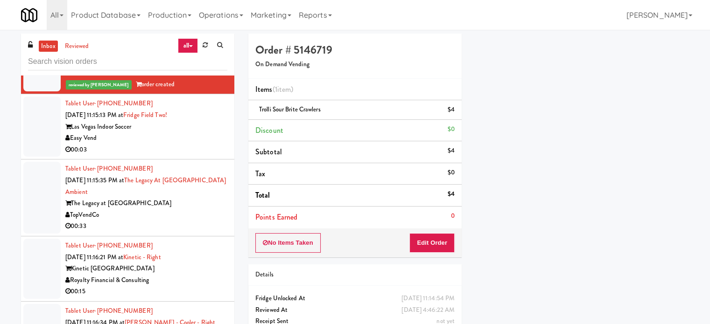
click at [202, 152] on div "00:03" at bounding box center [146, 150] width 162 height 12
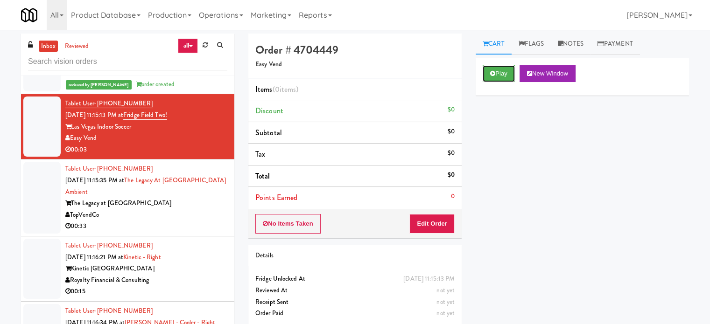
drag, startPoint x: 496, startPoint y: 78, endPoint x: 462, endPoint y: 90, distance: 36.0
click at [496, 81] on button "Play" at bounding box center [498, 73] width 32 height 17
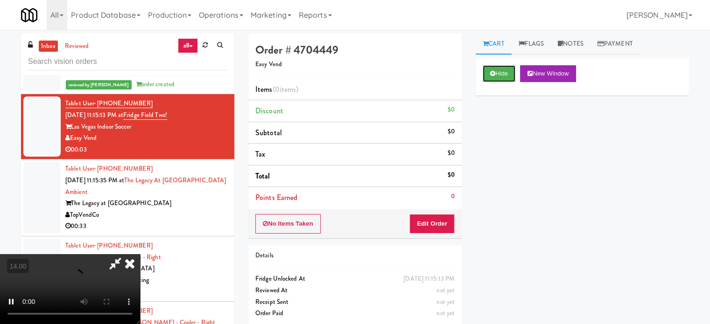
scroll to position [38, 0]
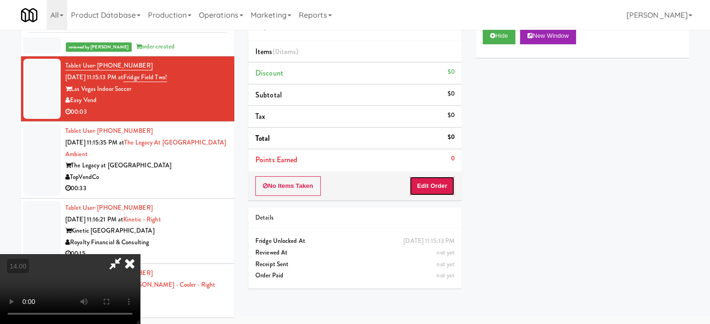
click at [433, 191] on button "Edit Order" at bounding box center [431, 186] width 45 height 20
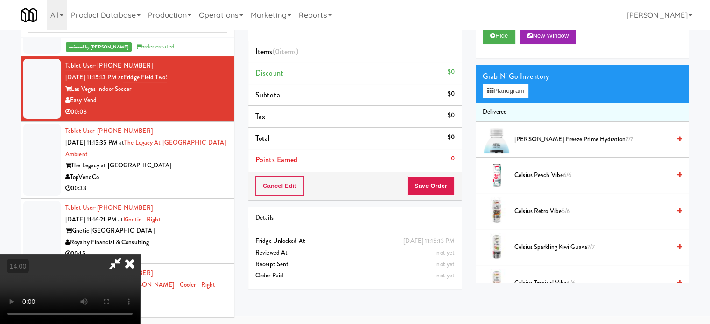
drag, startPoint x: 327, startPoint y: 186, endPoint x: 295, endPoint y: 150, distance: 47.9
click at [140, 254] on video at bounding box center [70, 289] width 140 height 70
drag, startPoint x: 295, startPoint y: 150, endPoint x: 313, endPoint y: 168, distance: 24.7
click at [140, 254] on video at bounding box center [70, 289] width 140 height 70
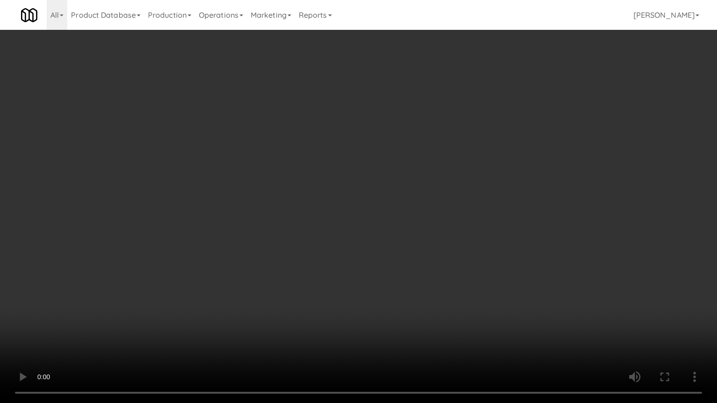
click at [313, 168] on video at bounding box center [358, 201] width 717 height 403
click at [333, 176] on video at bounding box center [358, 201] width 717 height 403
click at [359, 182] on video at bounding box center [358, 201] width 717 height 403
drag, startPoint x: 116, startPoint y: 301, endPoint x: 203, endPoint y: 209, distance: 126.7
click at [119, 298] on video at bounding box center [358, 201] width 717 height 403
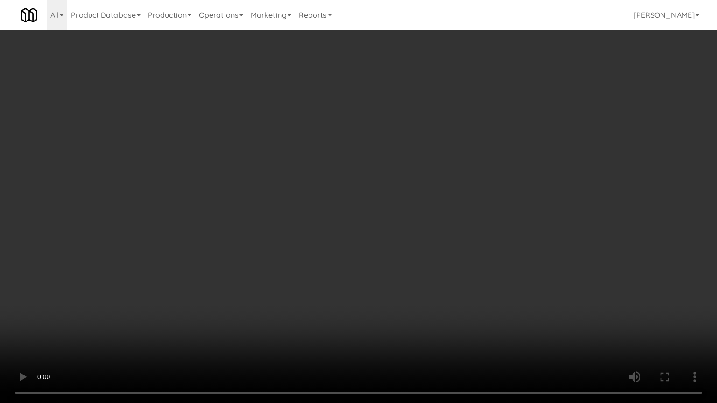
click at [263, 231] on video at bounding box center [358, 201] width 717 height 403
drag, startPoint x: 286, startPoint y: 237, endPoint x: 329, endPoint y: 214, distance: 49.0
click at [286, 237] on video at bounding box center [358, 201] width 717 height 403
click at [366, 210] on video at bounding box center [358, 201] width 717 height 403
click at [327, 214] on video at bounding box center [358, 201] width 717 height 403
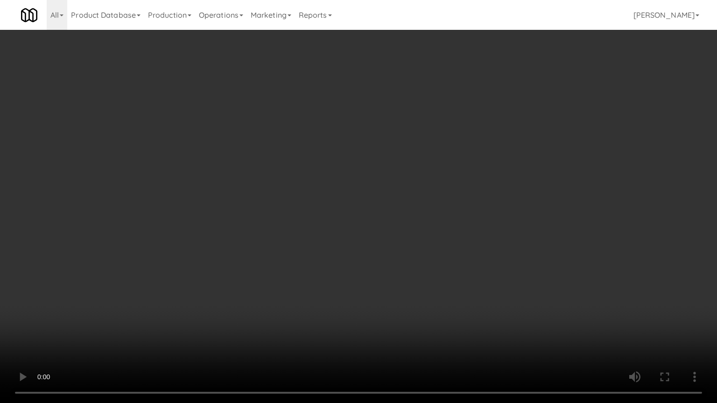
click at [356, 215] on video at bounding box center [358, 201] width 717 height 403
click at [275, 214] on video at bounding box center [358, 201] width 717 height 403
click at [324, 222] on video at bounding box center [358, 201] width 717 height 403
click at [310, 224] on video at bounding box center [358, 201] width 717 height 403
drag, startPoint x: 317, startPoint y: 222, endPoint x: 390, endPoint y: 146, distance: 105.9
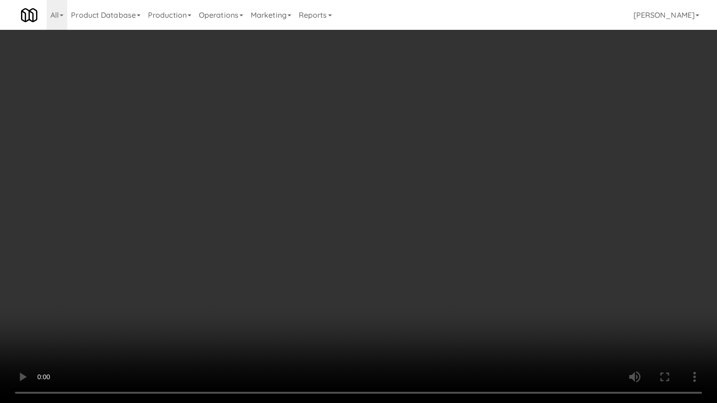
click at [319, 222] on video at bounding box center [358, 201] width 717 height 403
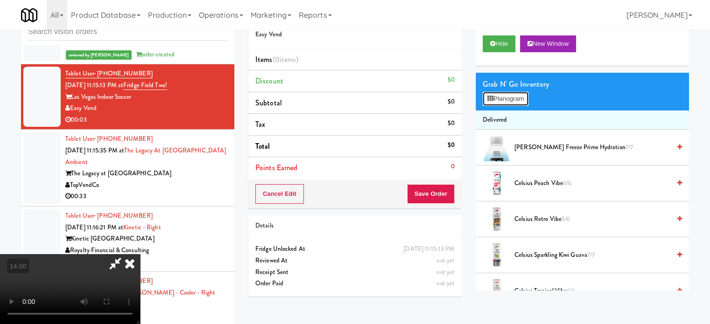
click at [504, 101] on button "Planogram" at bounding box center [505, 99] width 46 height 14
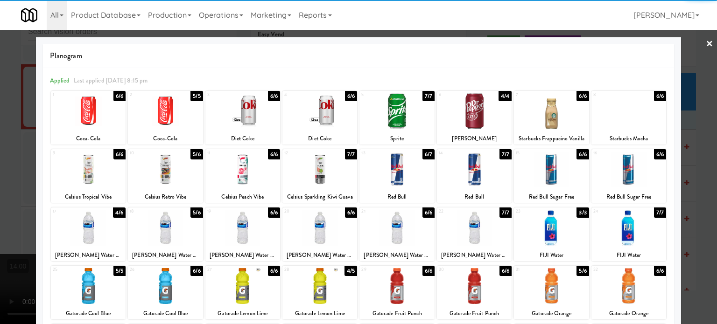
drag, startPoint x: 500, startPoint y: 154, endPoint x: 526, endPoint y: 150, distance: 25.9
click at [503, 154] on div "7/7" at bounding box center [505, 154] width 12 height 10
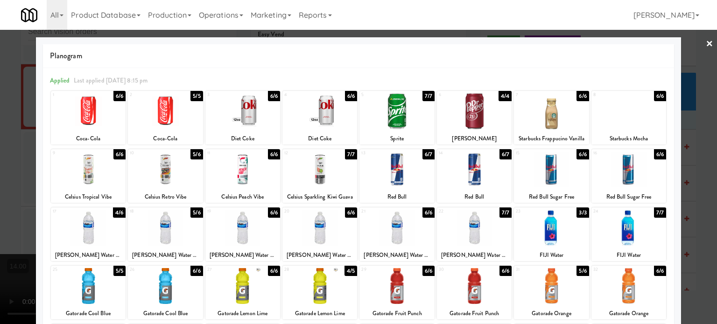
drag, startPoint x: 693, startPoint y: 180, endPoint x: 681, endPoint y: 181, distance: 12.2
click at [693, 181] on div at bounding box center [358, 162] width 717 height 324
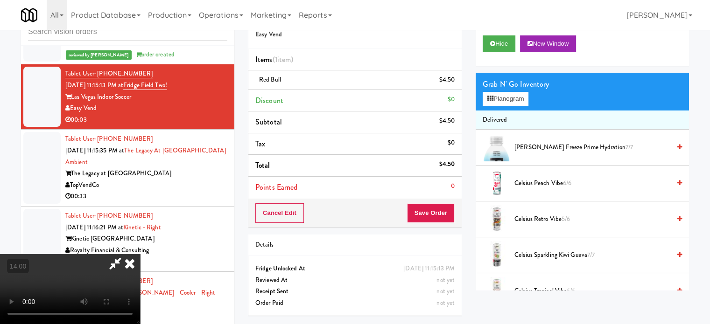
click at [140, 254] on video at bounding box center [70, 289] width 140 height 70
drag, startPoint x: 182, startPoint y: 224, endPoint x: 208, endPoint y: 220, distance: 26.0
click at [140, 254] on video at bounding box center [70, 289] width 140 height 70
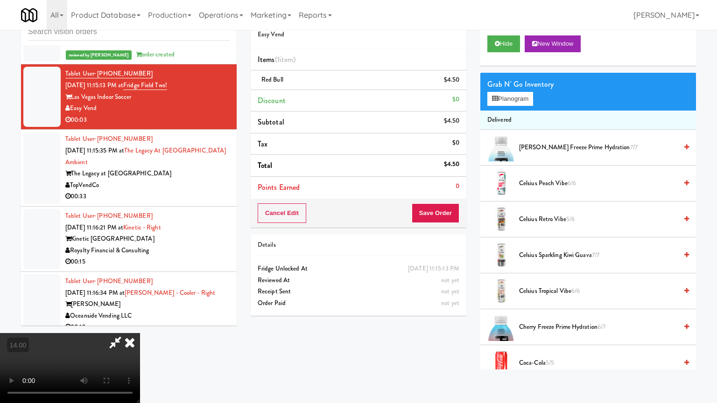
click at [140, 324] on video at bounding box center [70, 368] width 140 height 70
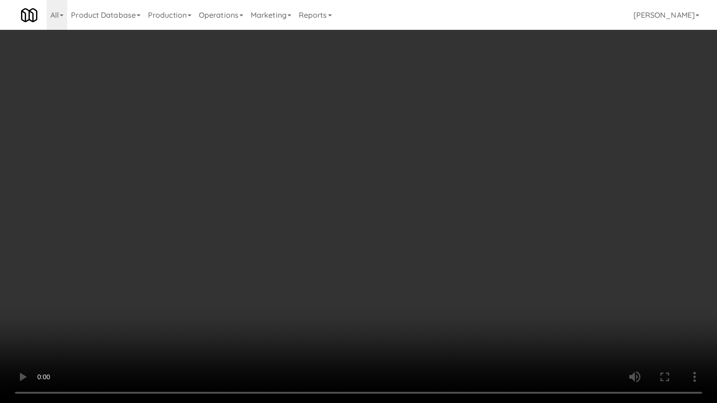
click at [419, 143] on video at bounding box center [358, 201] width 717 height 403
drag, startPoint x: 419, startPoint y: 144, endPoint x: 467, endPoint y: 133, distance: 48.9
click at [421, 144] on video at bounding box center [358, 201] width 717 height 403
click at [437, 144] on video at bounding box center [358, 201] width 717 height 403
drag, startPoint x: 444, startPoint y: 139, endPoint x: 454, endPoint y: 46, distance: 93.3
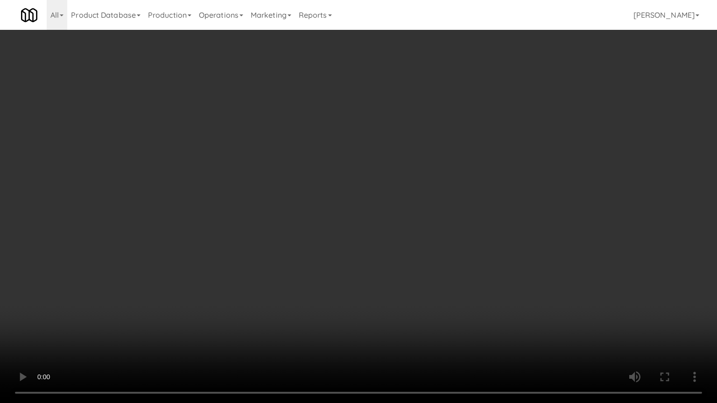
click at [445, 138] on video at bounding box center [358, 201] width 717 height 403
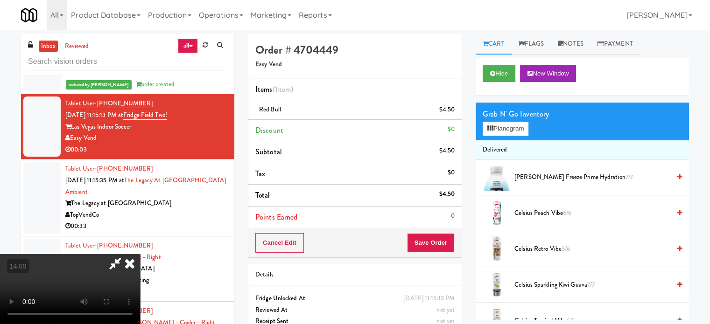
click at [140, 254] on icon at bounding box center [129, 263] width 21 height 19
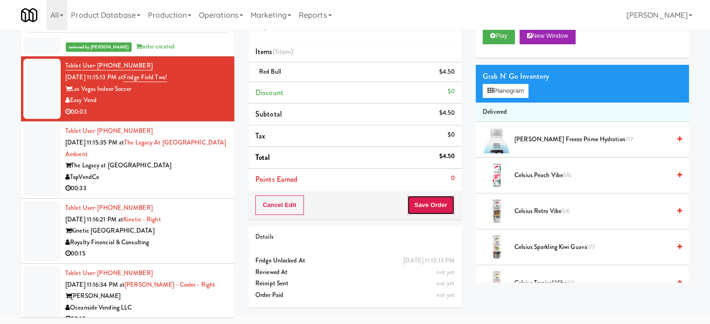
drag, startPoint x: 419, startPoint y: 206, endPoint x: 419, endPoint y: 201, distance: 5.1
click at [419, 205] on button "Save Order" at bounding box center [431, 205] width 48 height 20
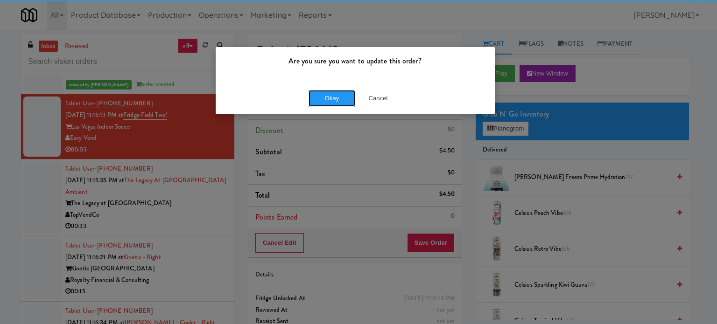
click at [326, 100] on button "Okay" at bounding box center [331, 98] width 47 height 17
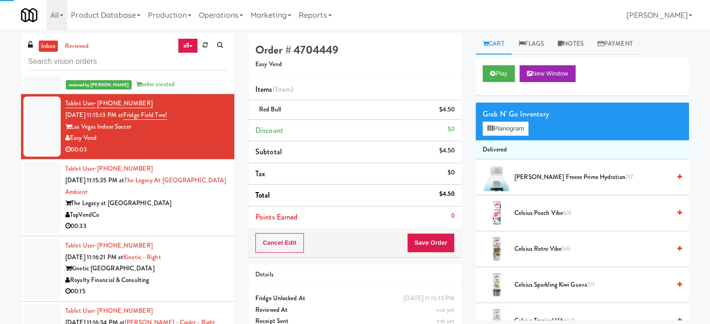
drag, startPoint x: 190, startPoint y: 210, endPoint x: 273, endPoint y: 192, distance: 85.0
click at [191, 211] on div "TopVendCo" at bounding box center [146, 215] width 162 height 12
